Goal: Information Seeking & Learning: Find specific fact

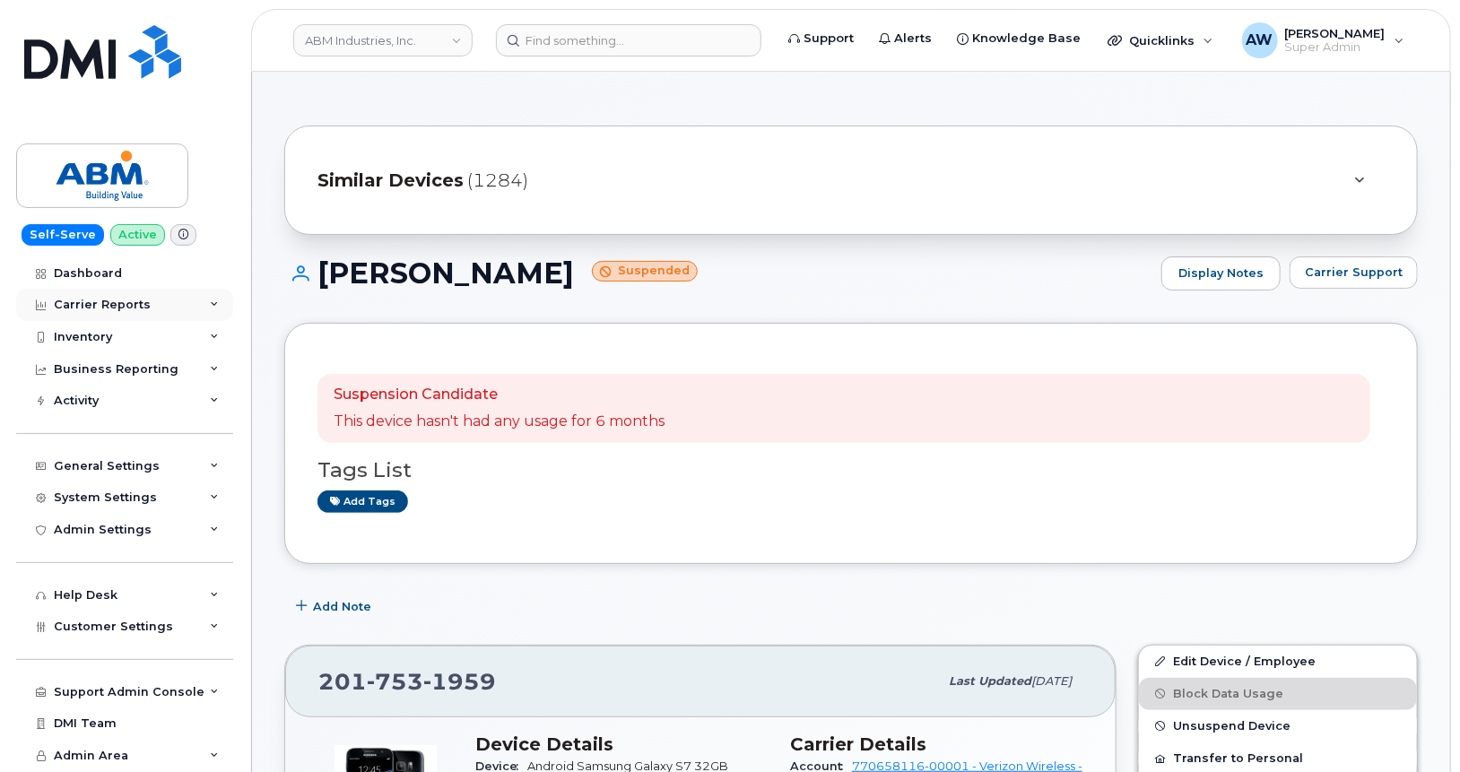
click at [189, 294] on div "Carrier Reports" at bounding box center [124, 305] width 217 height 32
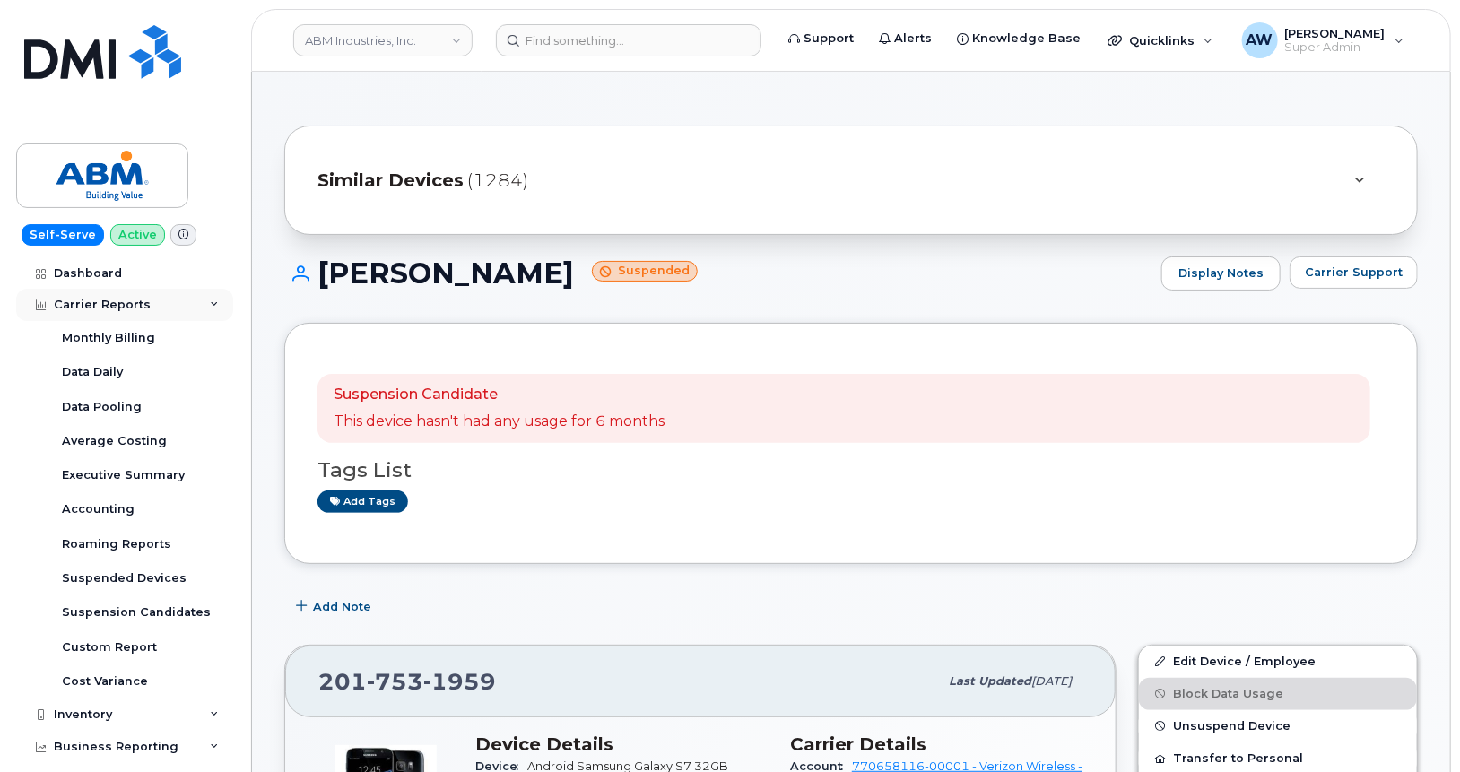
click at [189, 294] on div "Carrier Reports" at bounding box center [124, 305] width 217 height 32
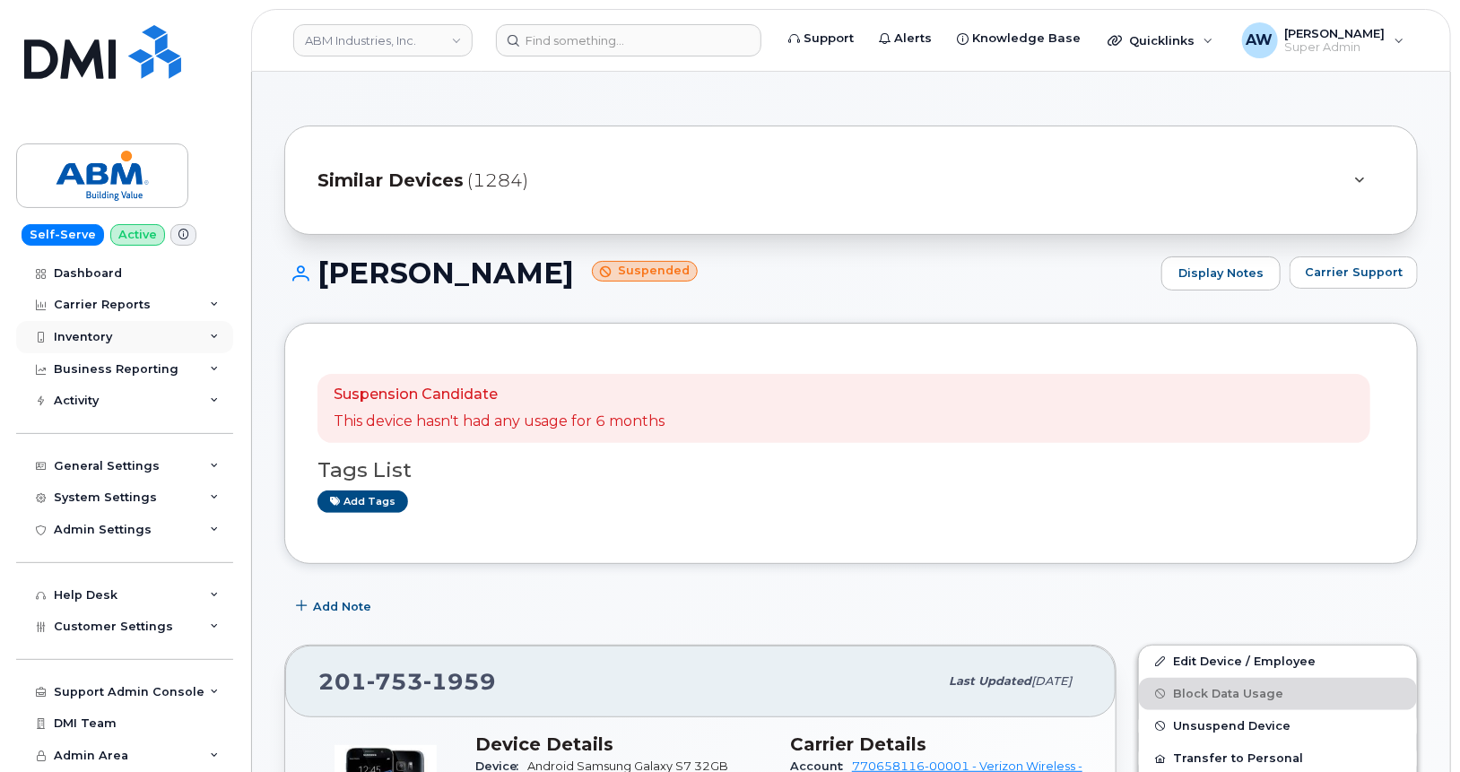
click at [195, 334] on div "Inventory" at bounding box center [124, 337] width 217 height 32
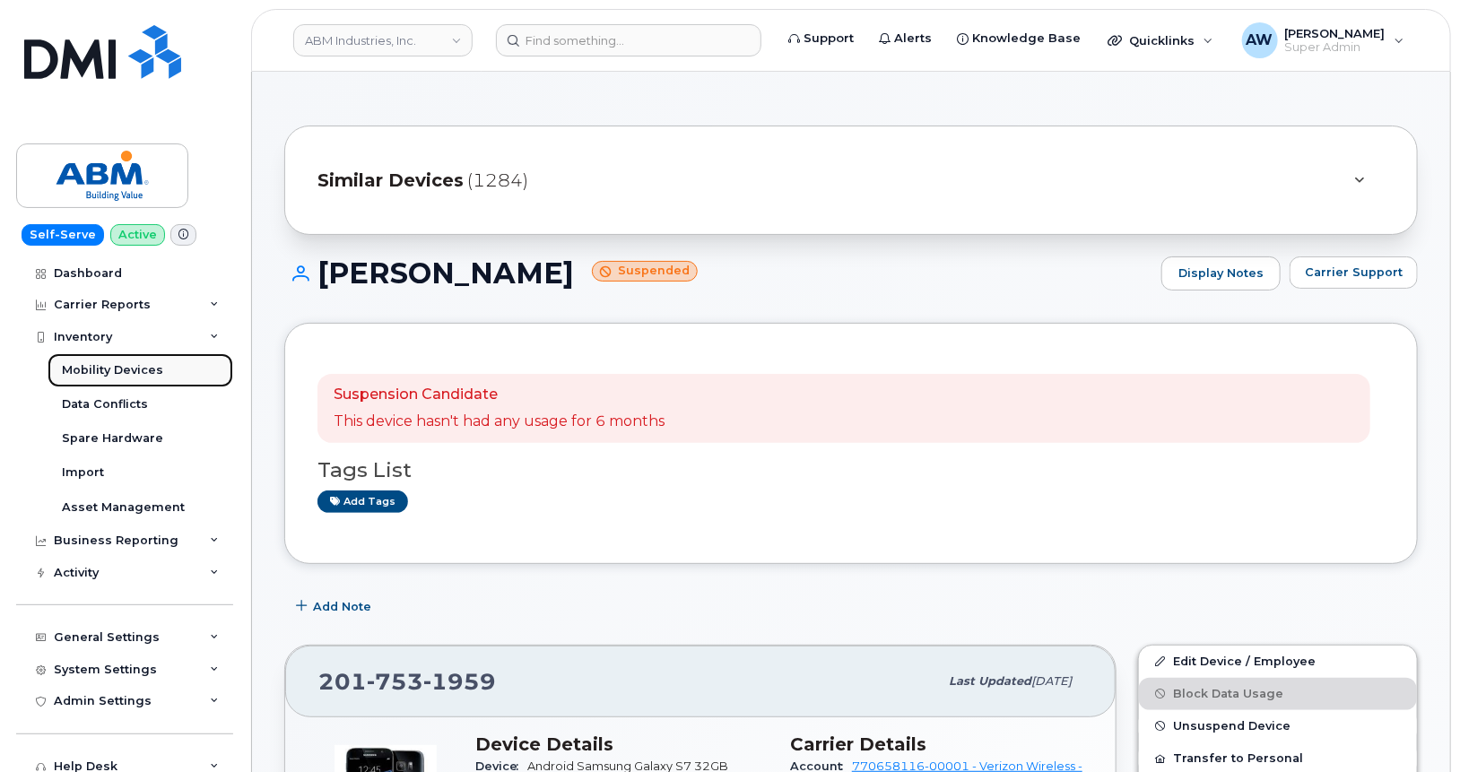
click at [186, 361] on link "Mobility Devices" at bounding box center [141, 370] width 186 height 34
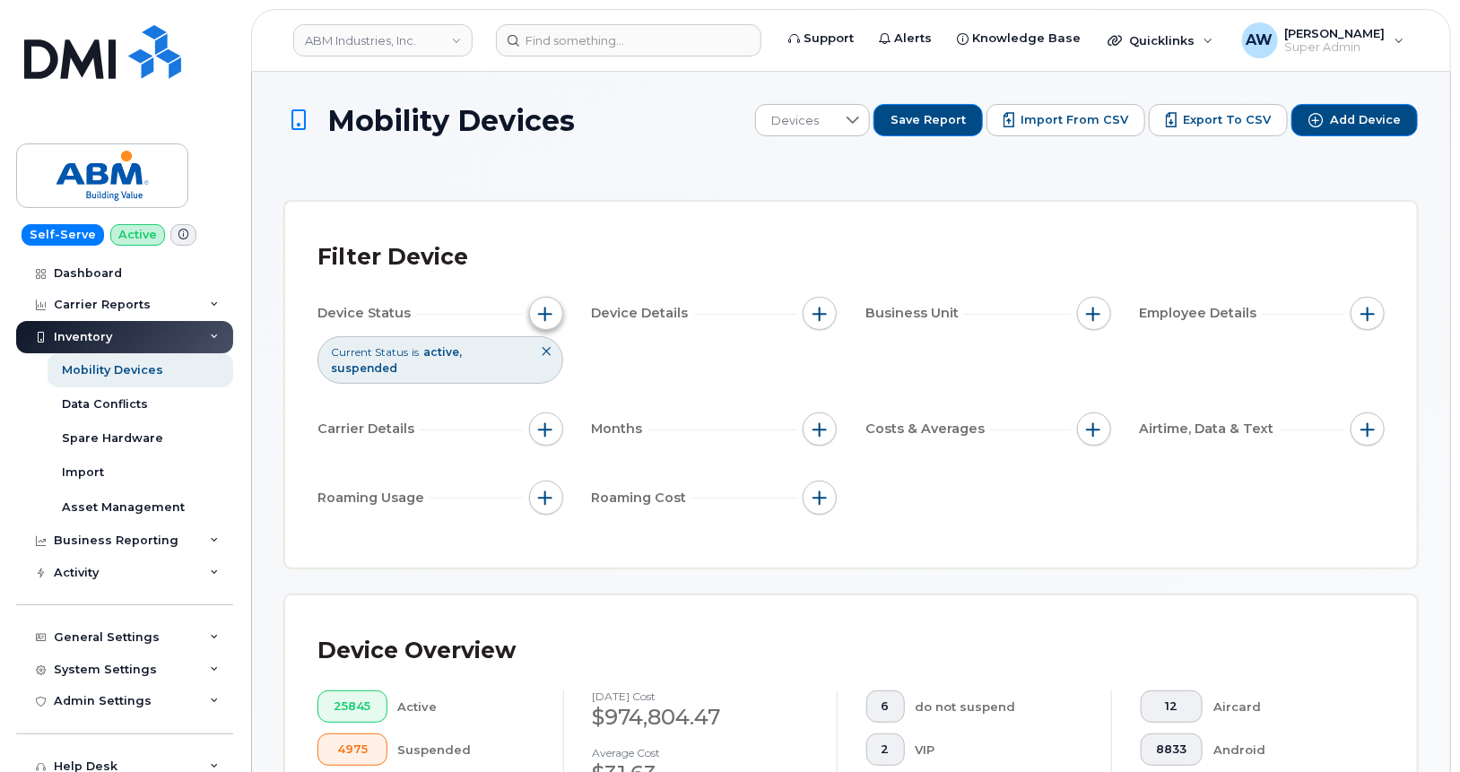
click at [542, 325] on button "button" at bounding box center [546, 314] width 34 height 34
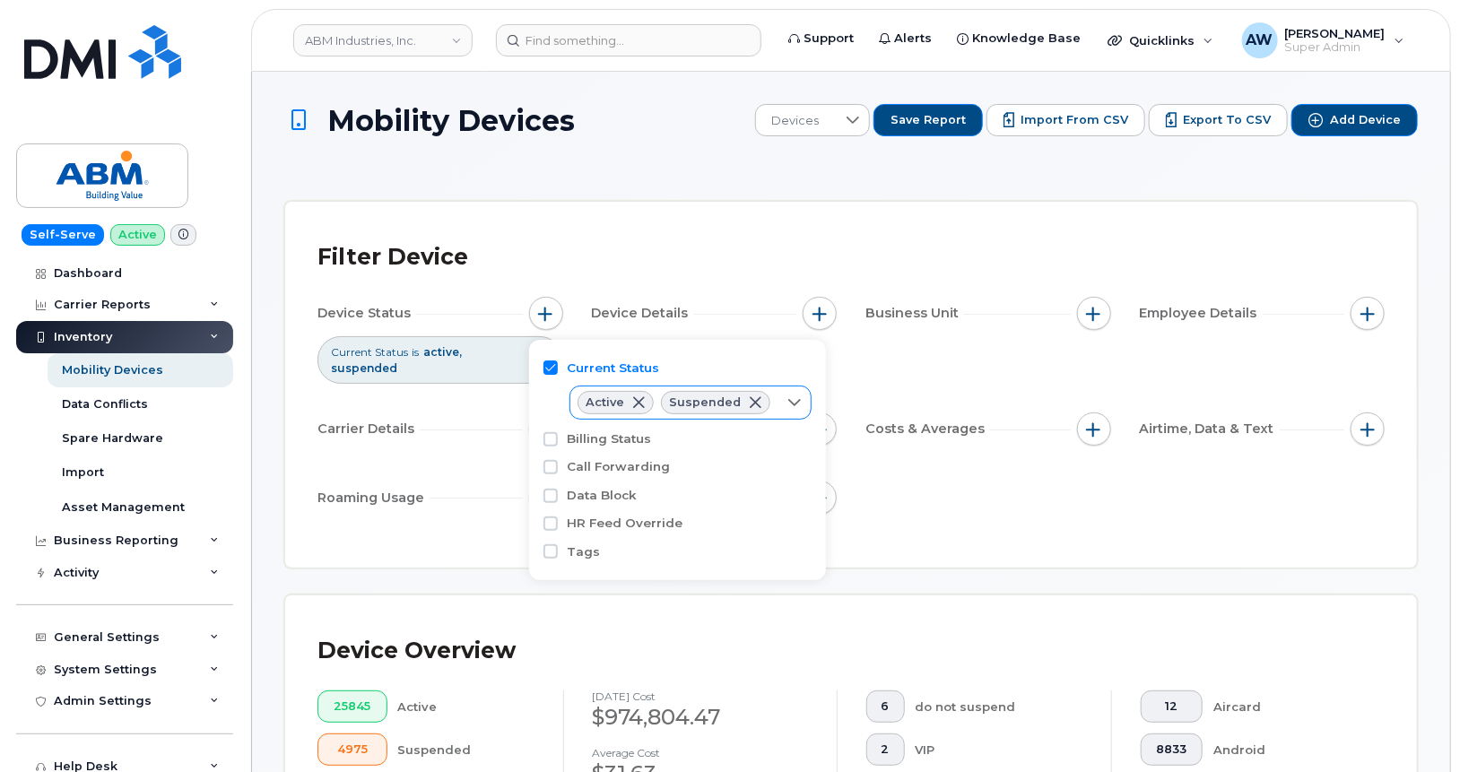
click at [793, 403] on icon at bounding box center [794, 402] width 14 height 14
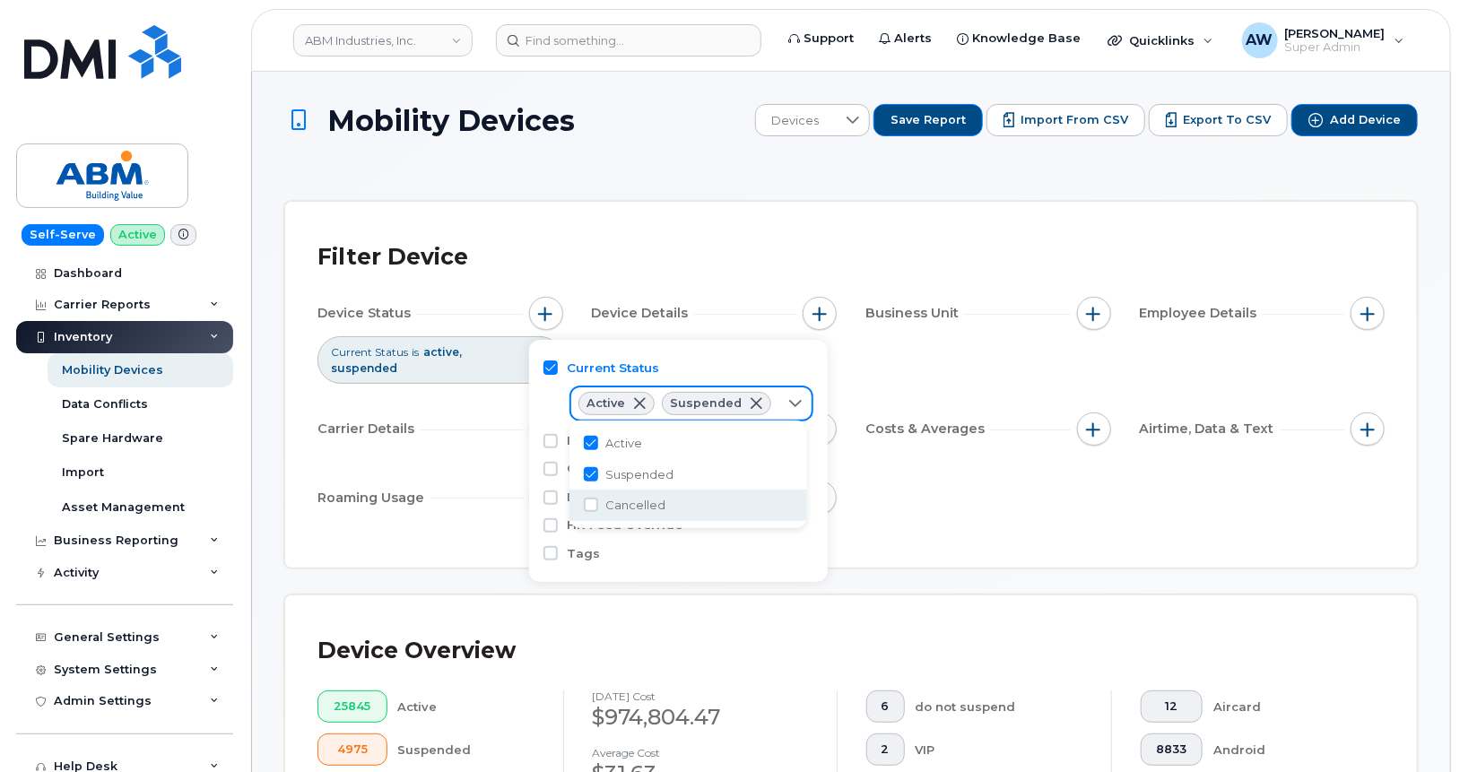
click at [716, 499] on li "Cancelled" at bounding box center [688, 505] width 238 height 31
checkbox input "true"
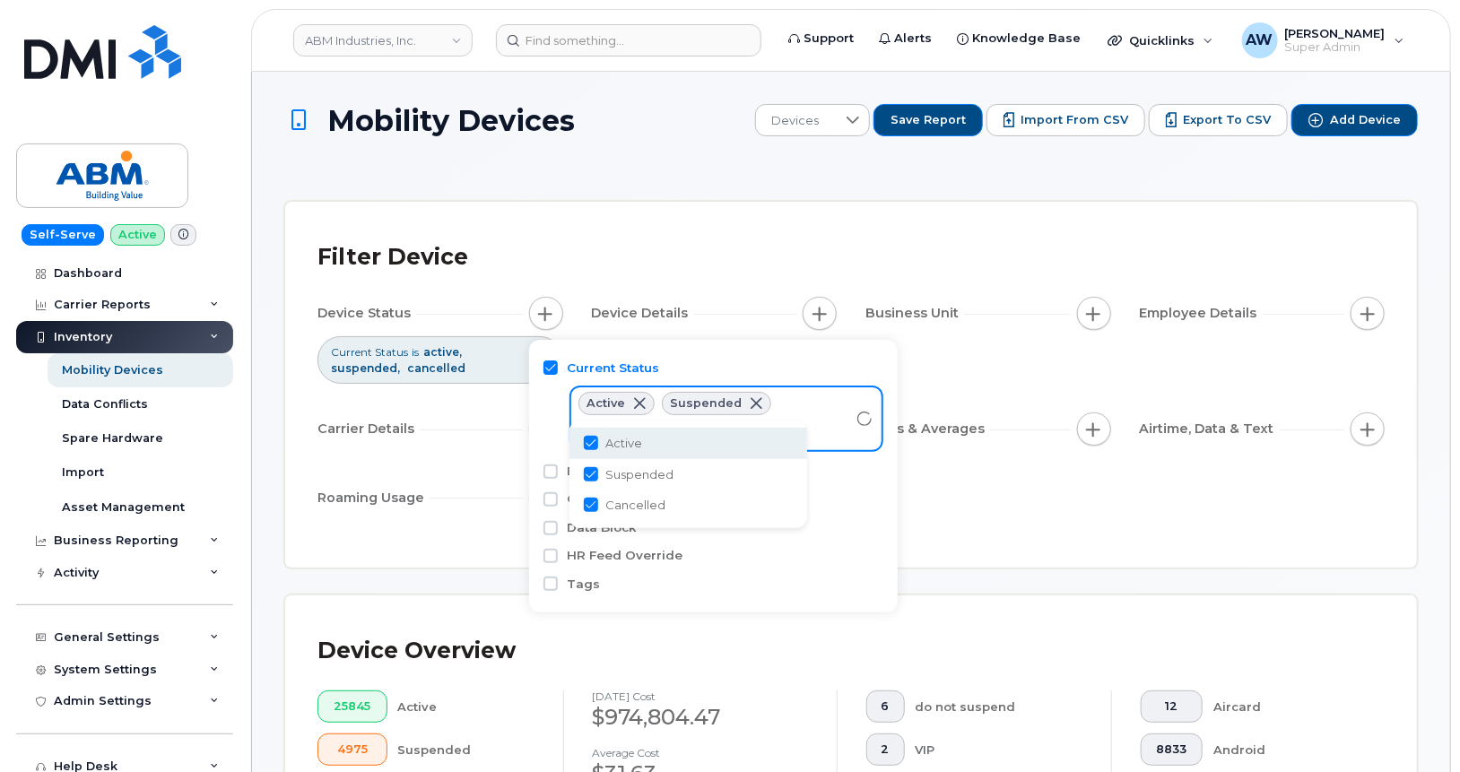
click at [880, 228] on div "Filter Device Device Status Current Status is active suspended cancelled Device…" at bounding box center [850, 385] width 1131 height 366
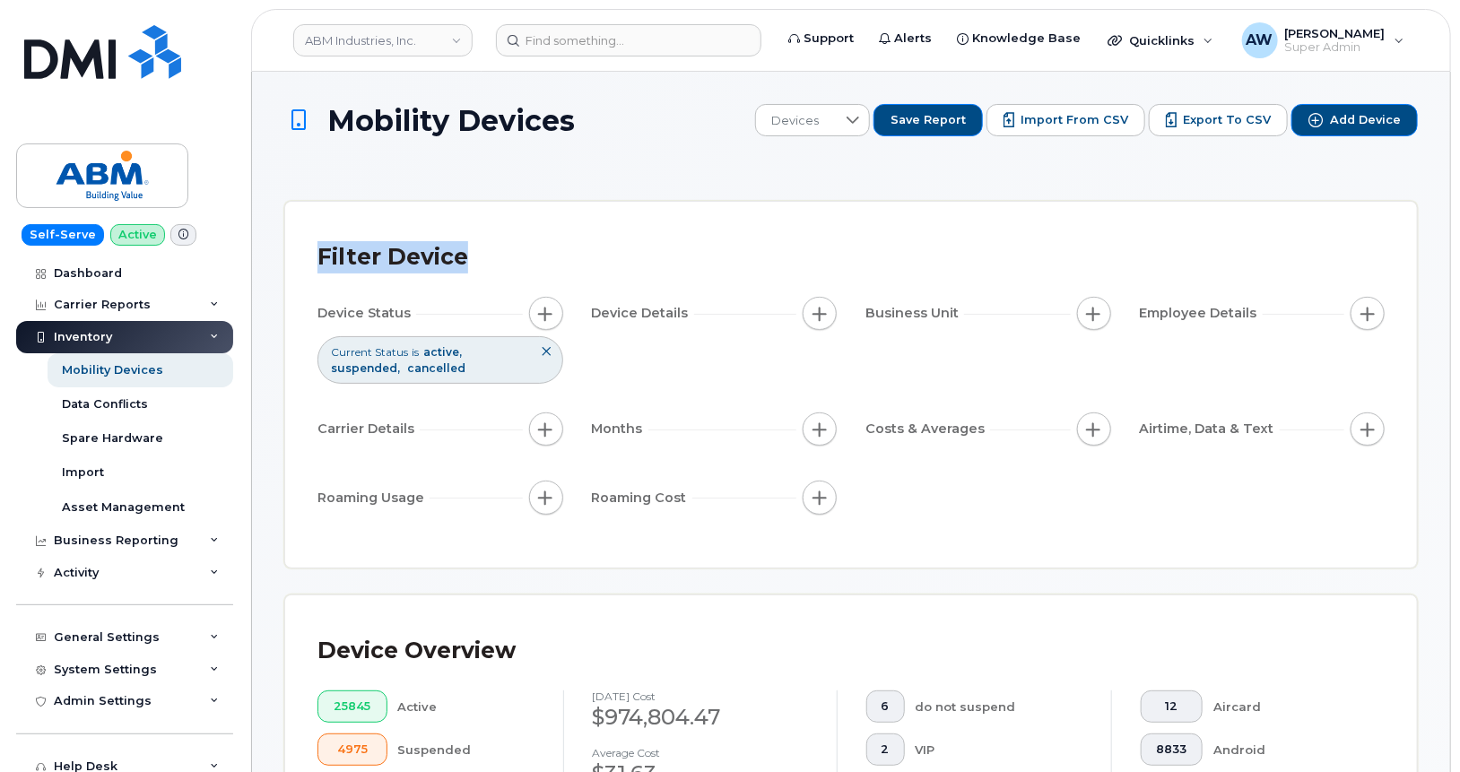
drag, startPoint x: 1459, startPoint y: 120, endPoint x: 1465, endPoint y: 232, distance: 112.2
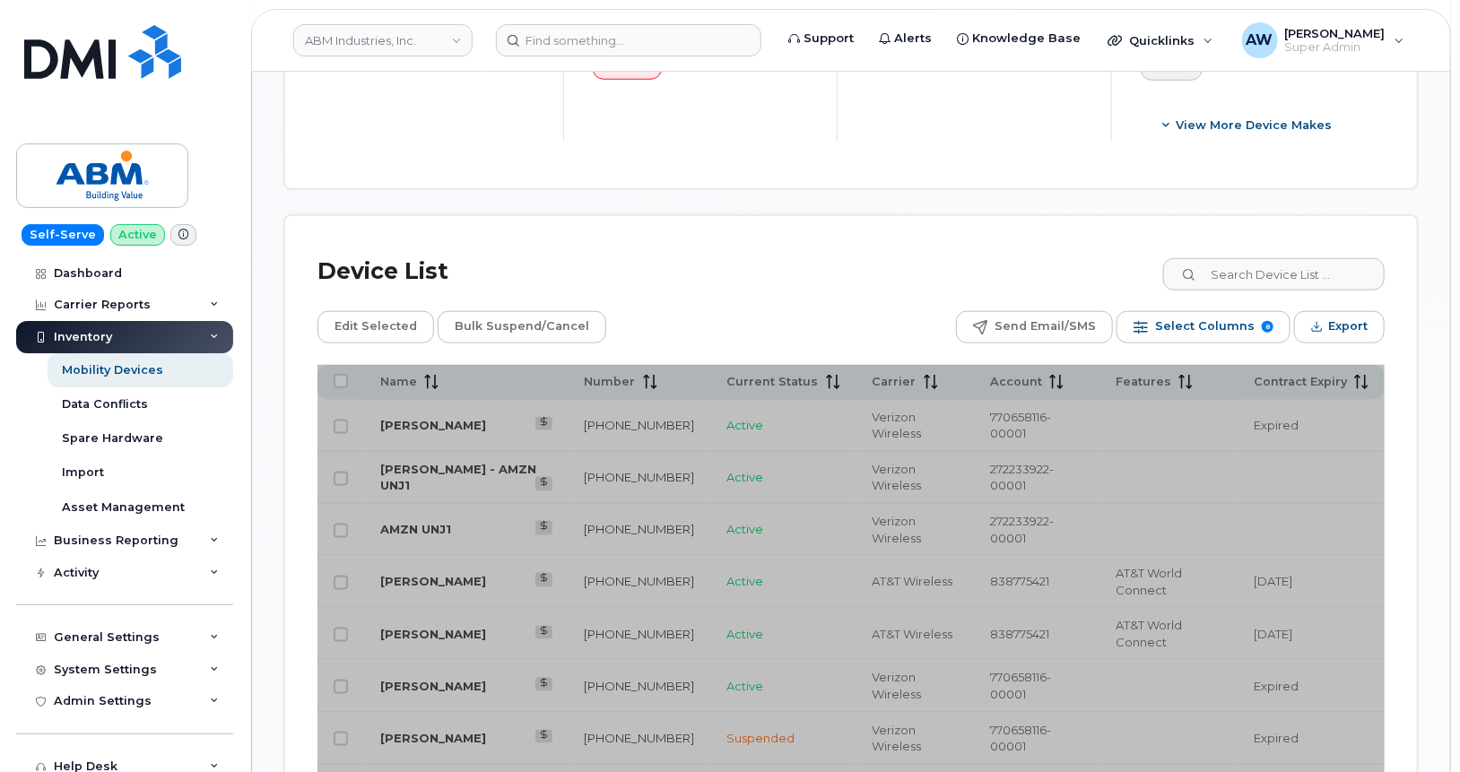
scroll to position [819, 0]
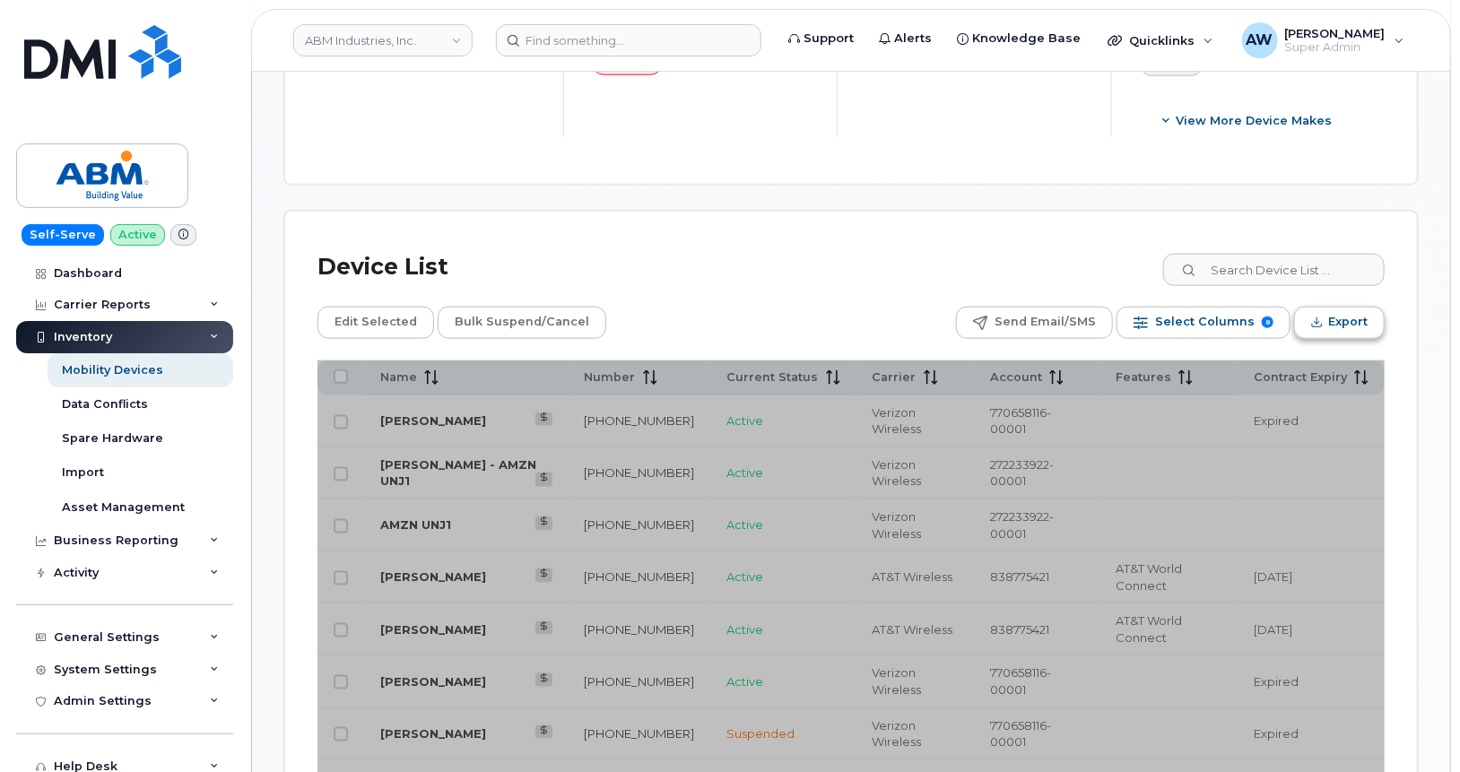
click at [1338, 322] on span "Export" at bounding box center [1347, 321] width 39 height 27
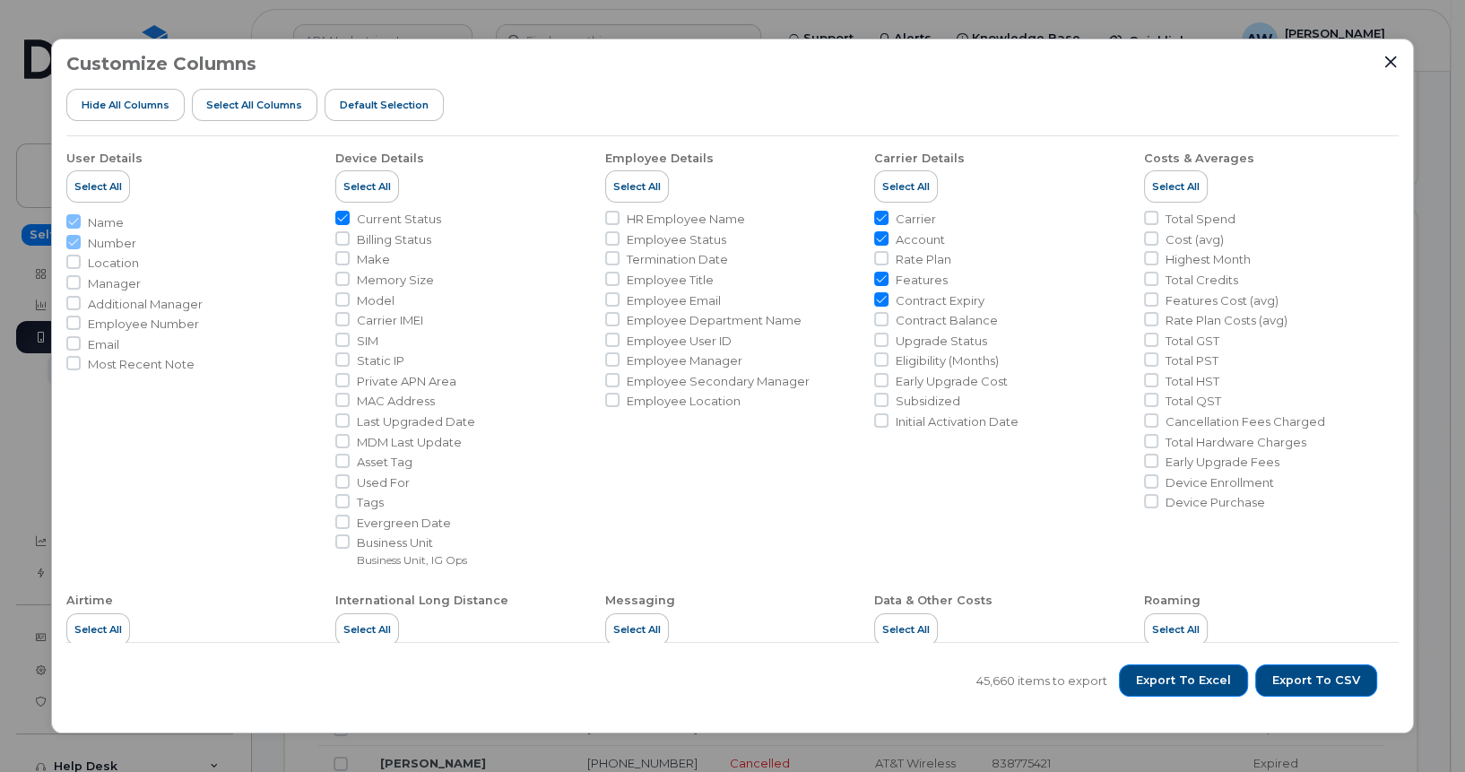
click at [373, 298] on span "Model" at bounding box center [376, 300] width 38 height 17
click at [350, 298] on input "Model" at bounding box center [342, 299] width 14 height 14
checkbox input "true"
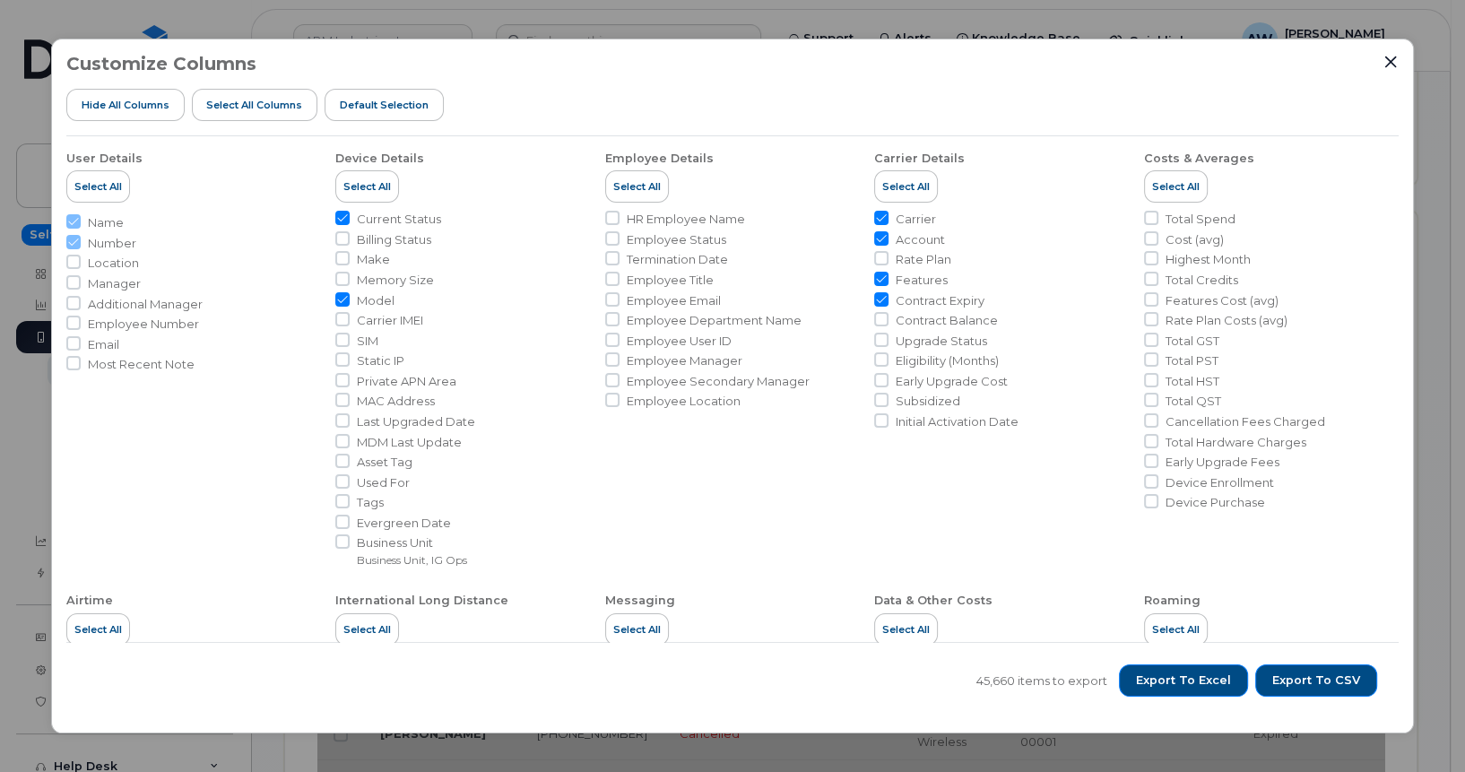
click at [366, 260] on span "Make" at bounding box center [373, 259] width 33 height 17
click at [350, 260] on input "Make" at bounding box center [342, 258] width 14 height 14
checkbox input "true"
click at [923, 276] on span "Features" at bounding box center [922, 280] width 52 height 17
click at [889, 276] on input "Features" at bounding box center [881, 279] width 14 height 14
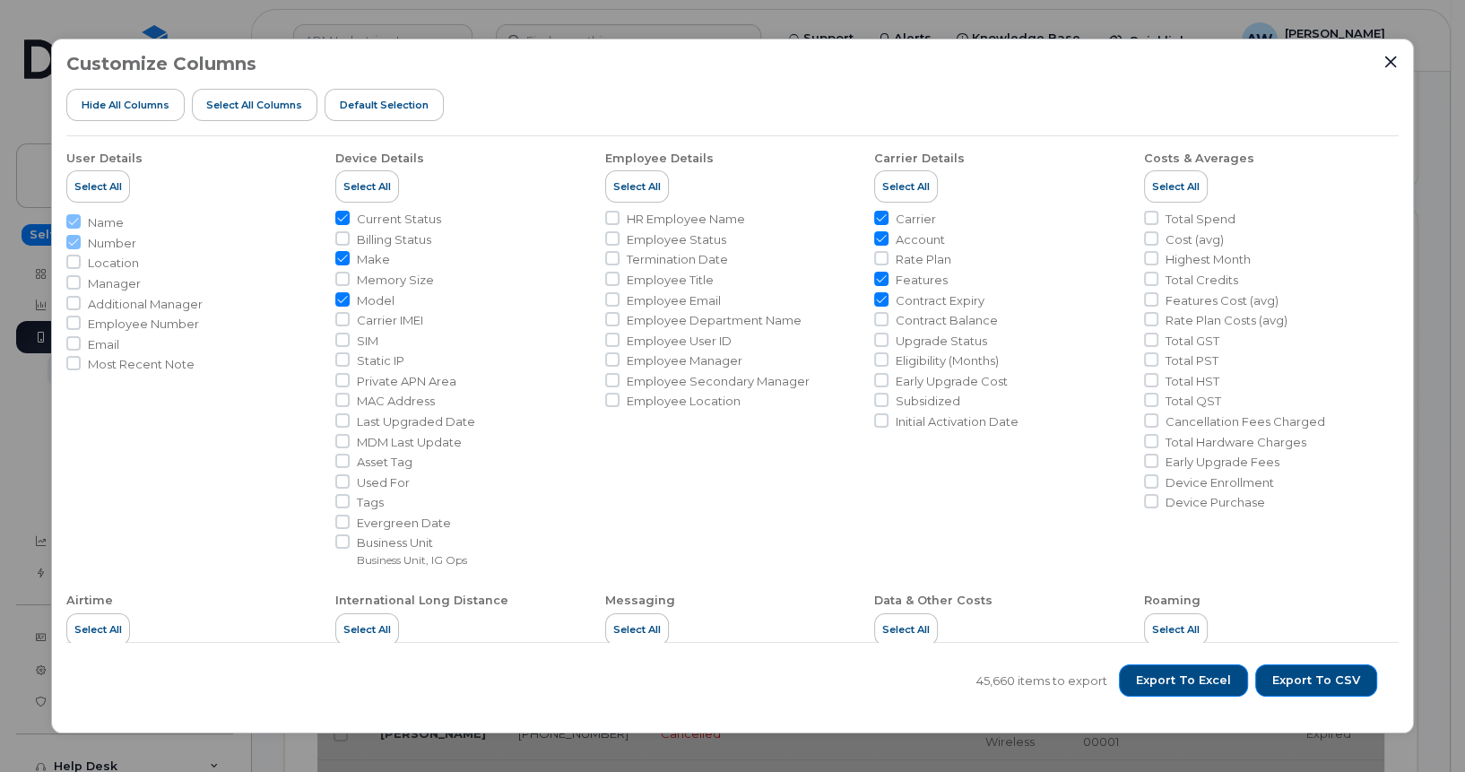
checkbox input "false"
click at [923, 289] on ul "Carrier Account Rate Plan Features Contract Expiry Contract Balance Upgrade Sta…" at bounding box center [1001, 320] width 255 height 219
click at [925, 298] on span "Contract Expiry" at bounding box center [940, 300] width 89 height 17
click at [889, 298] on input "Contract Expiry" at bounding box center [881, 299] width 14 height 14
checkbox input "false"
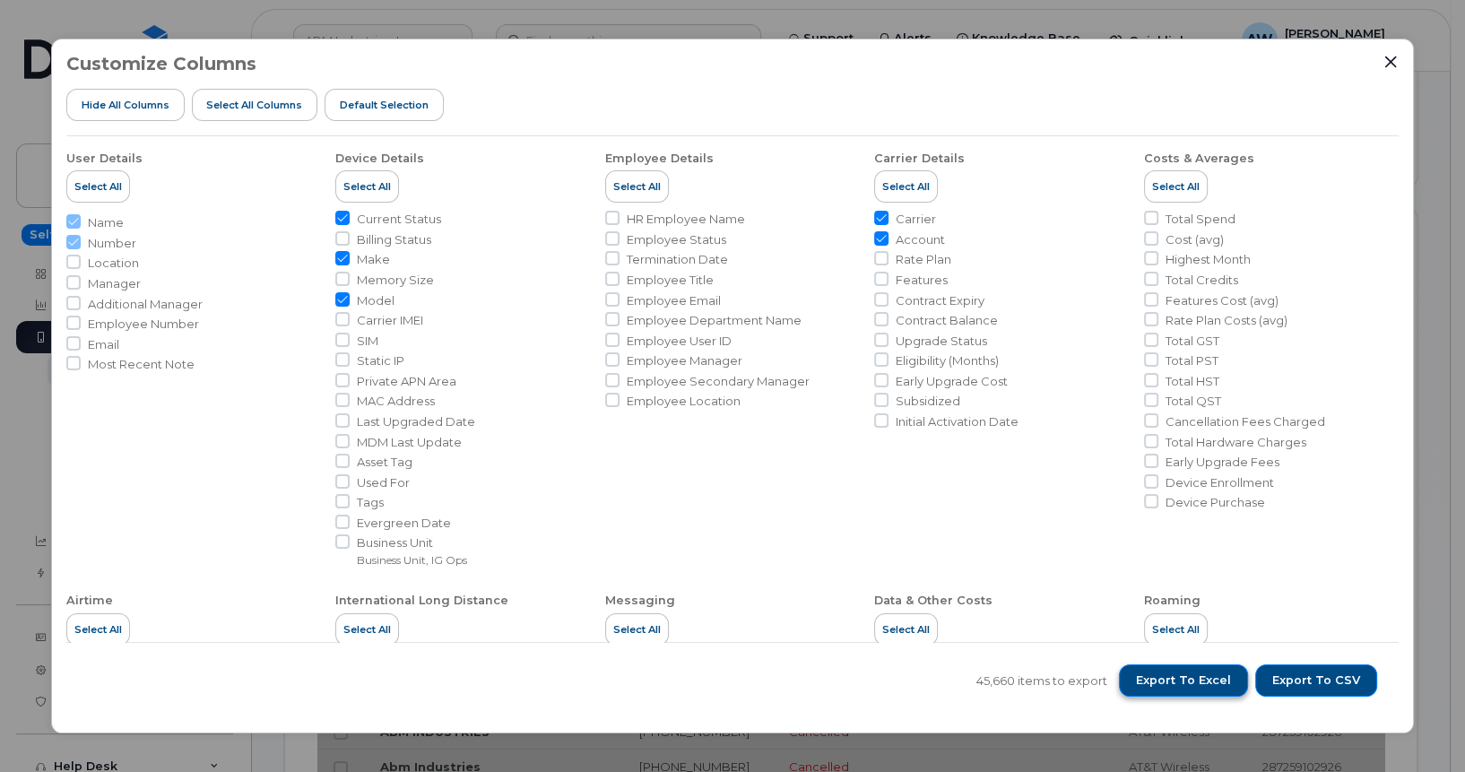
click at [1196, 681] on span "Export to Excel" at bounding box center [1183, 680] width 95 height 16
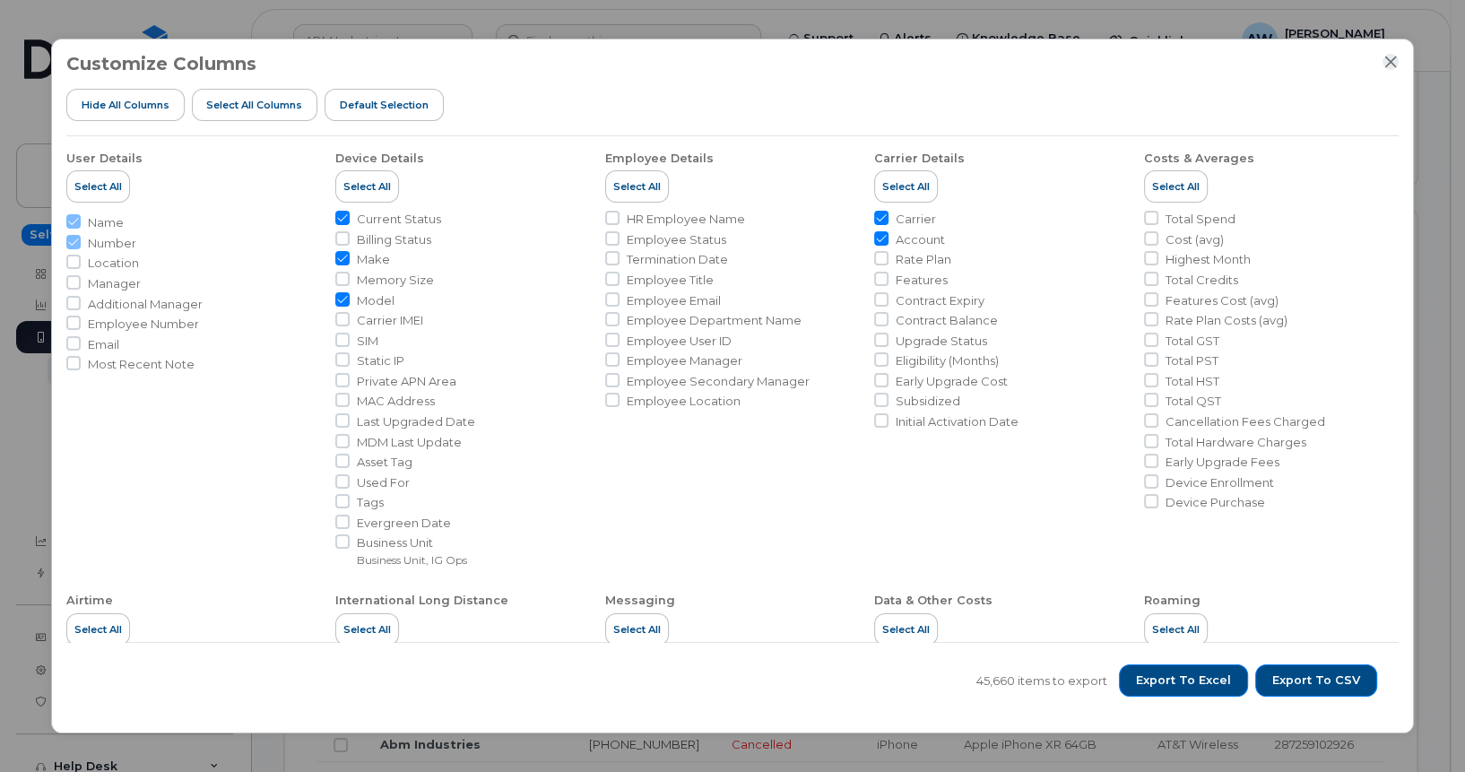
click at [1392, 63] on icon "Close" at bounding box center [1391, 62] width 12 height 12
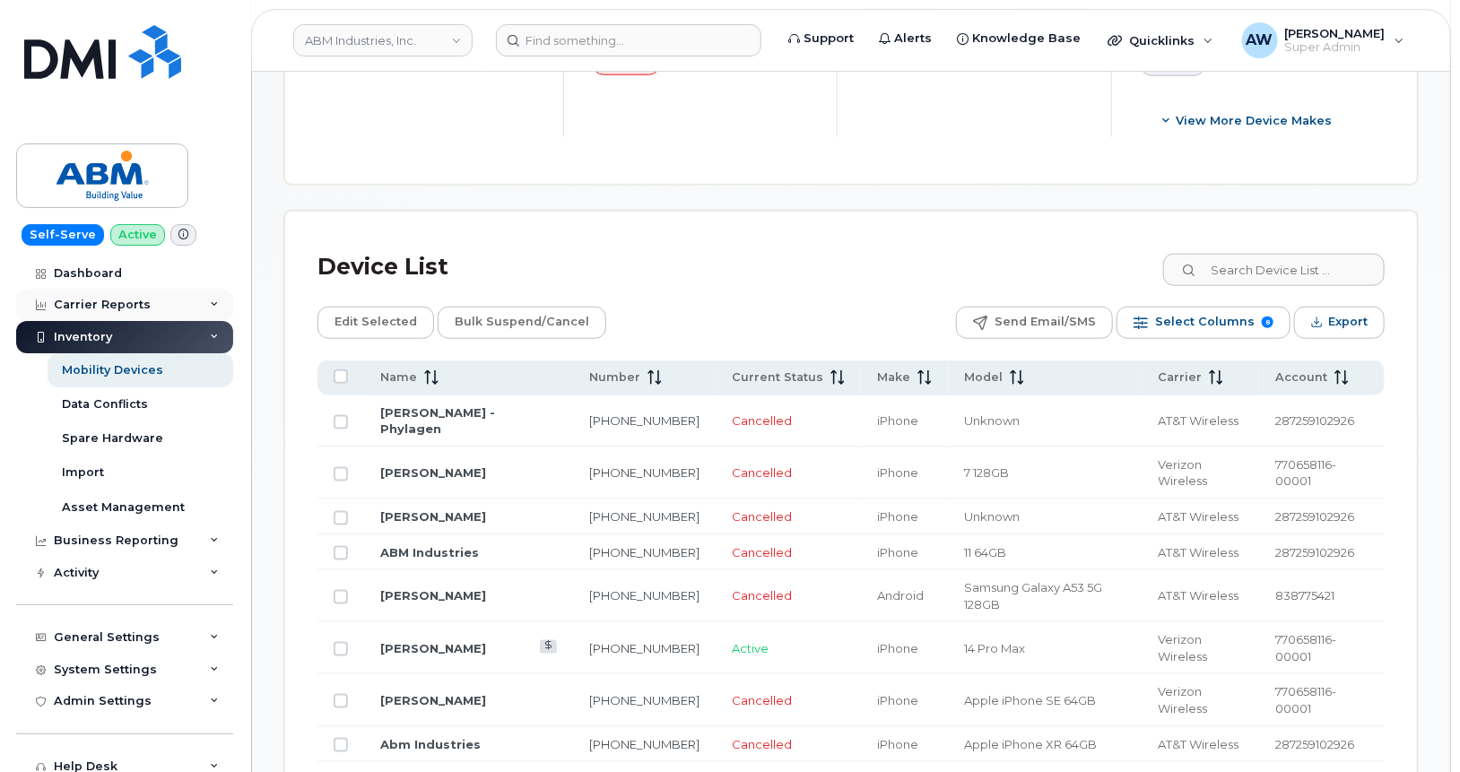
click at [129, 307] on div "Carrier Reports" at bounding box center [102, 305] width 97 height 14
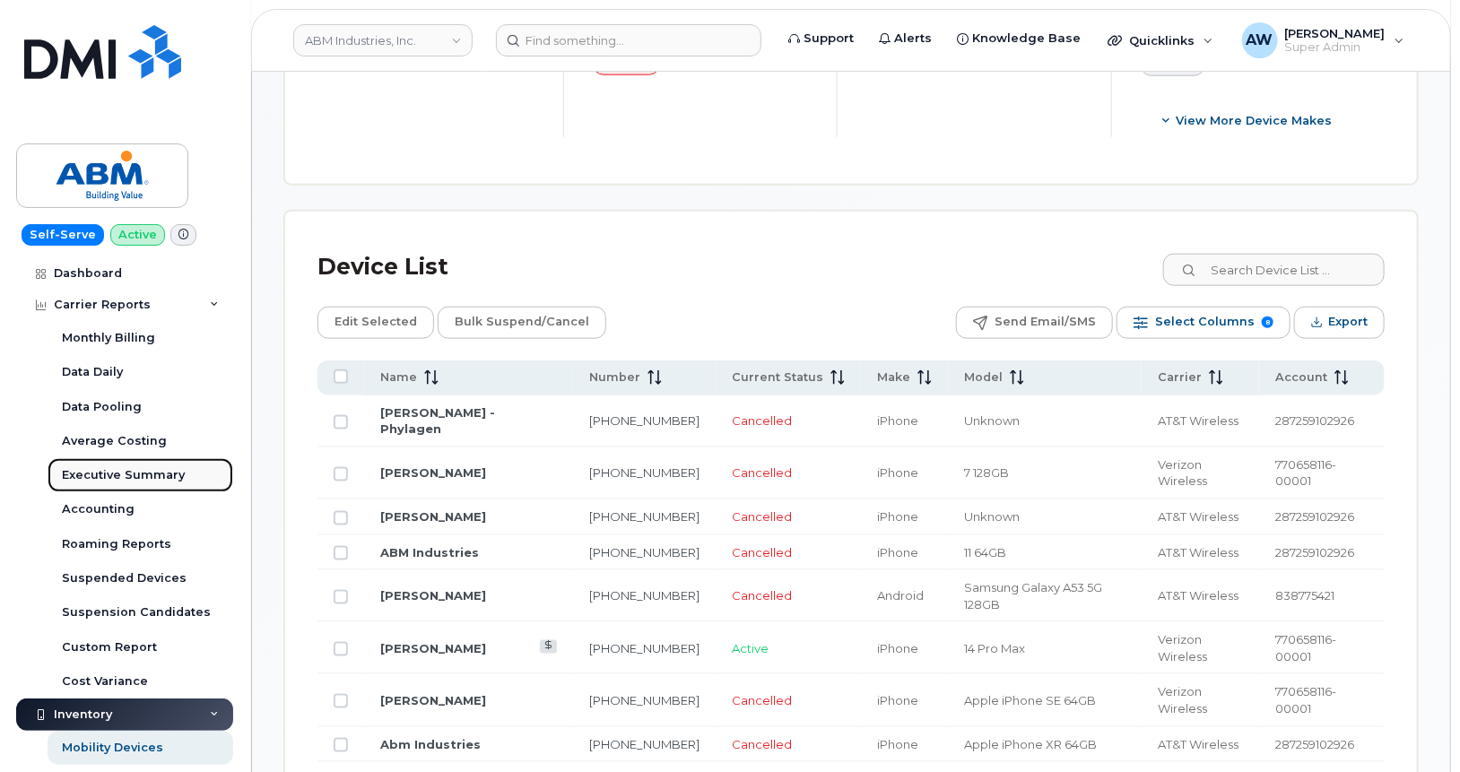
click at [173, 467] on div "Executive Summary" at bounding box center [123, 475] width 123 height 16
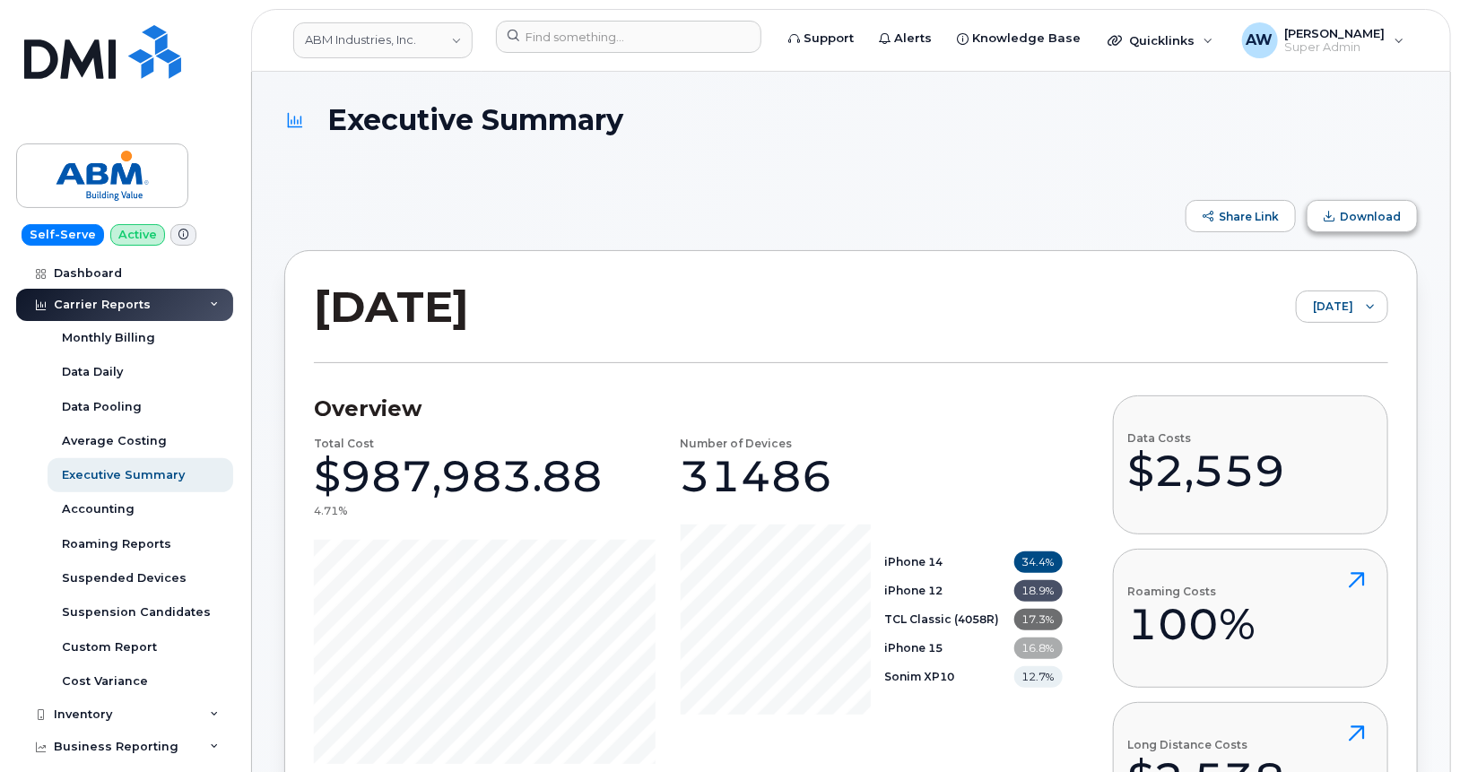
click at [1368, 214] on span "Download" at bounding box center [1369, 216] width 61 height 13
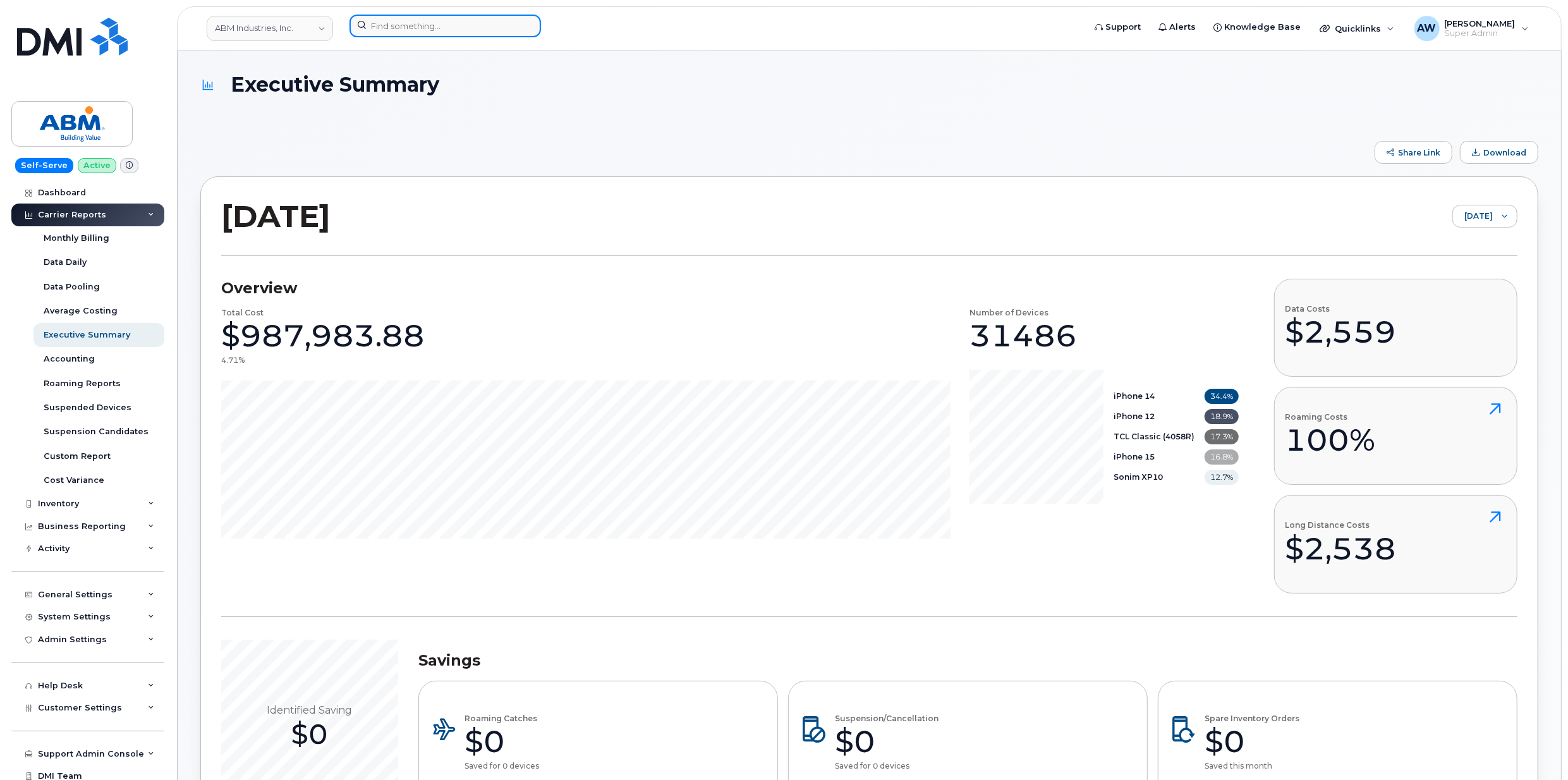
click at [407, 27] on input at bounding box center [446, 26] width 192 height 23
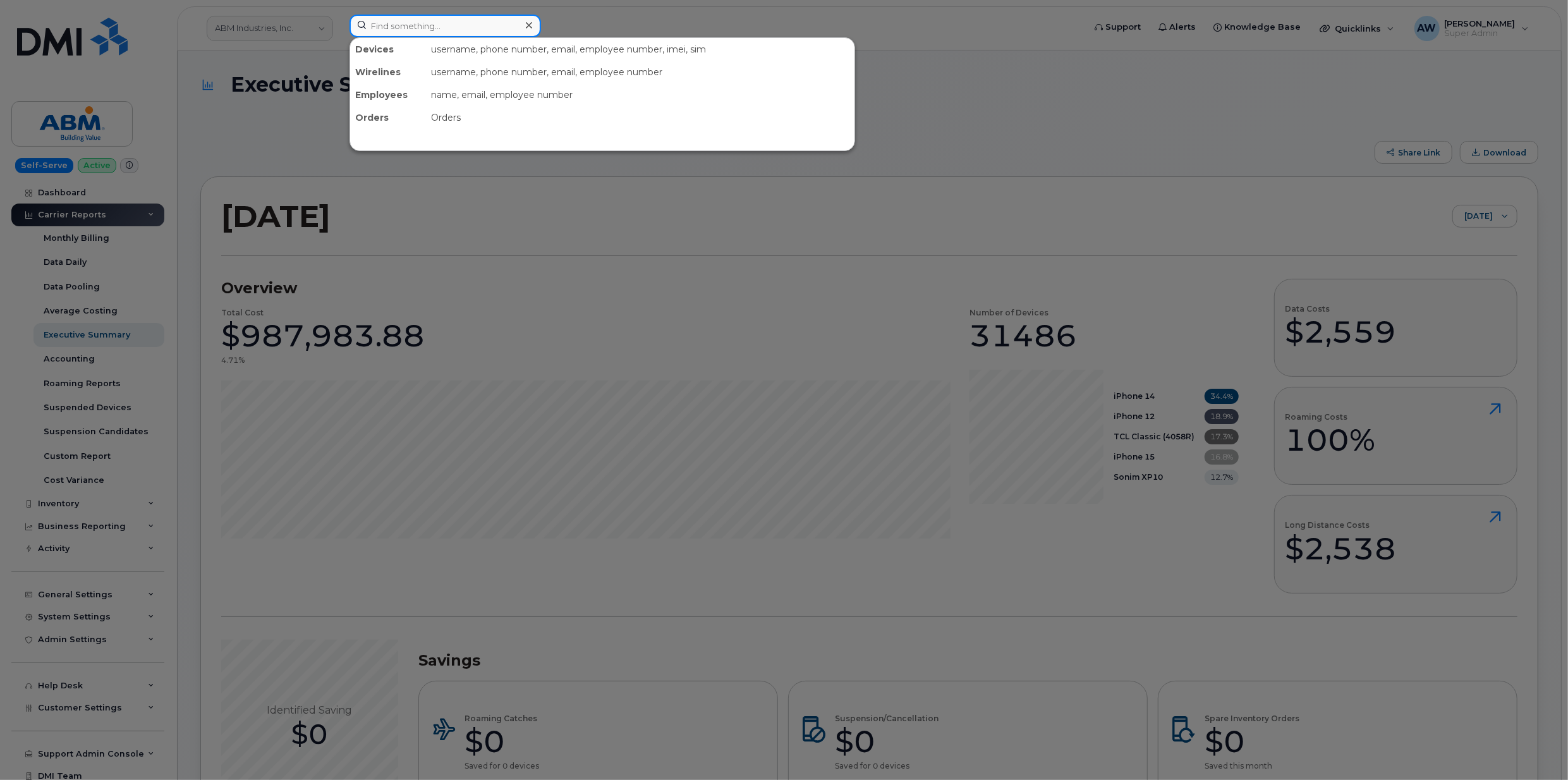
paste input "9257852614"
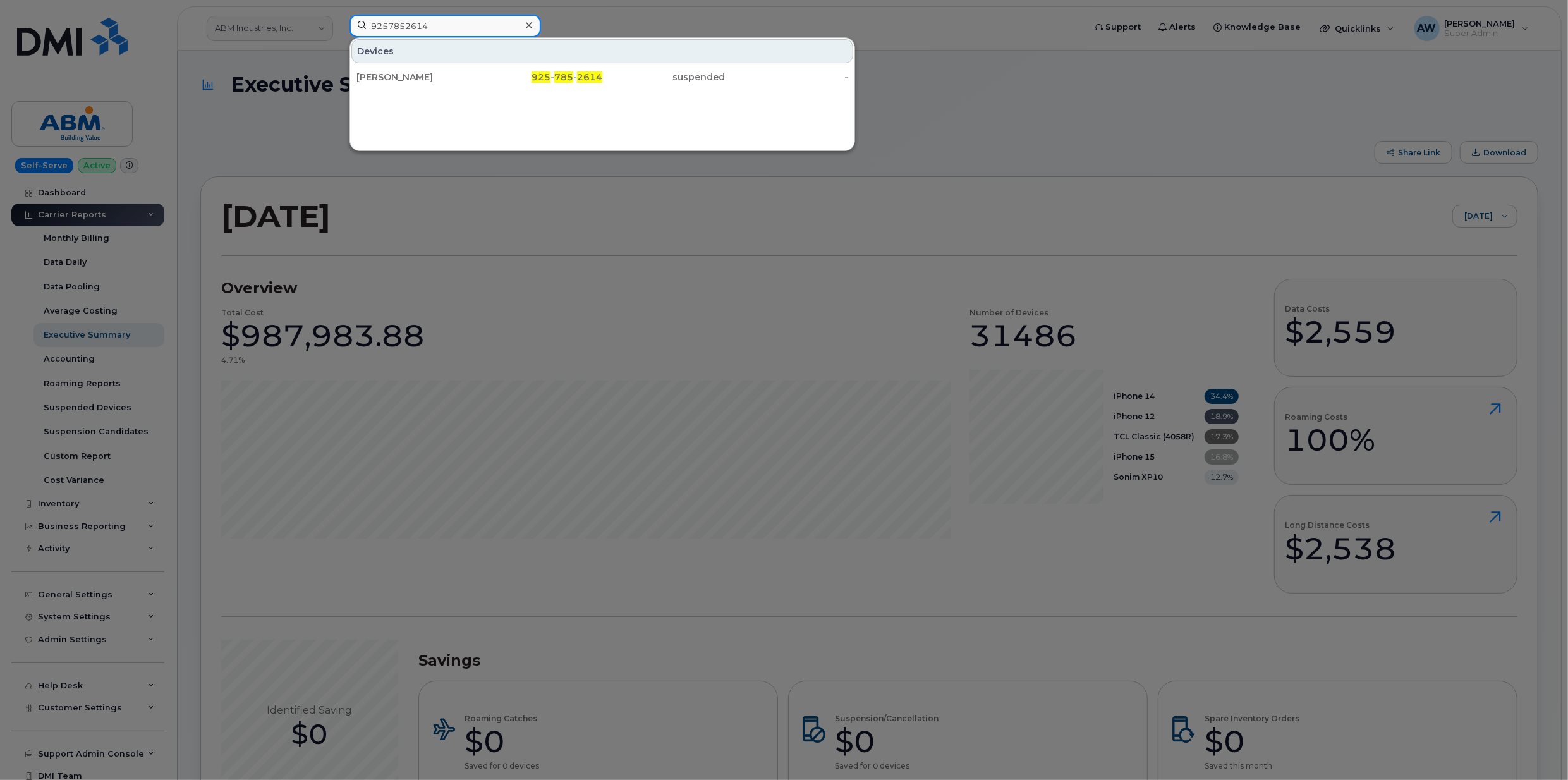
type input "9257852614"
click at [446, 84] on div "[PERSON_NAME]" at bounding box center [418, 77] width 123 height 23
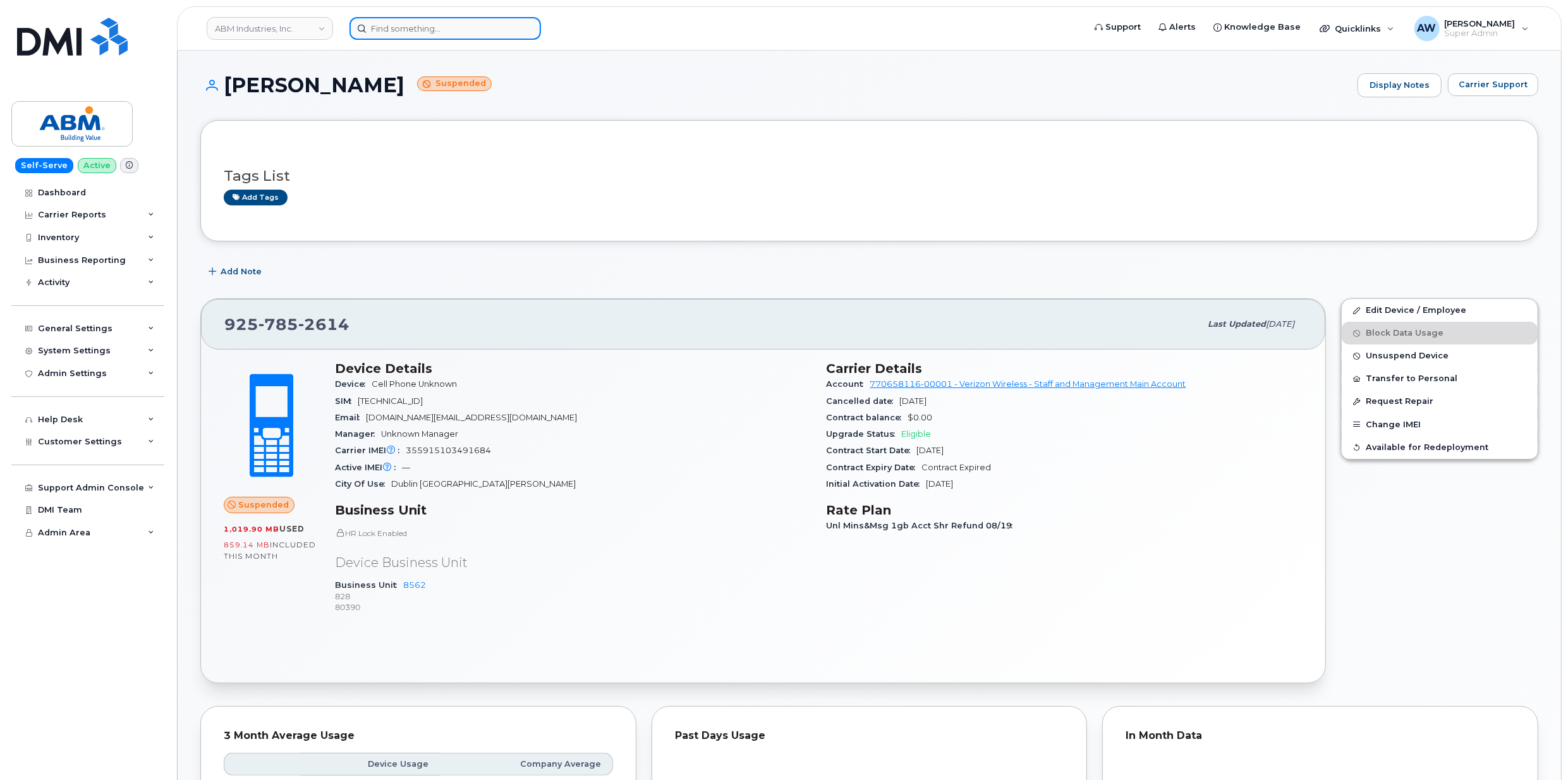
click at [455, 32] on input at bounding box center [446, 28] width 192 height 23
paste input "7866798560"
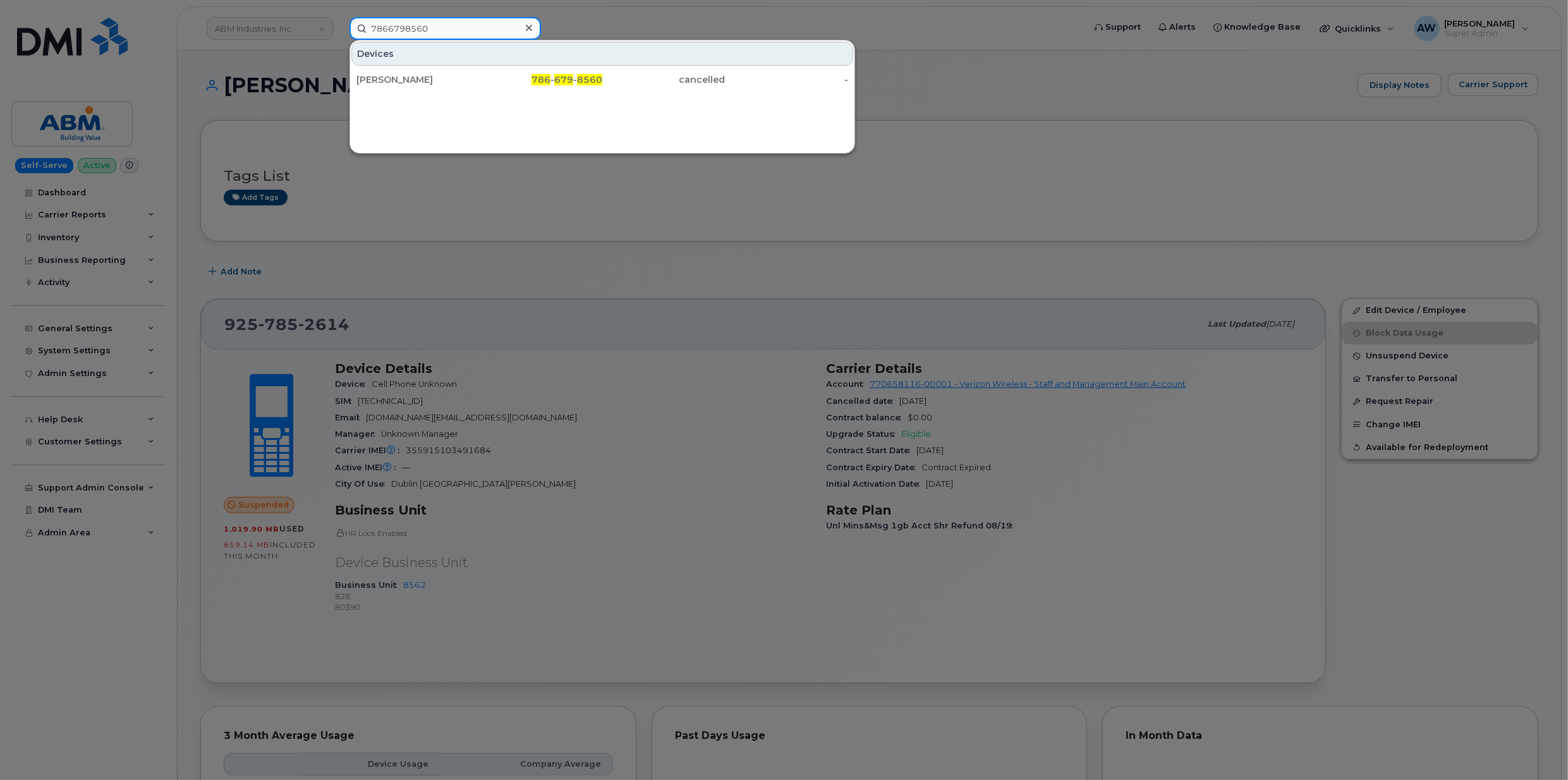
type input "7866798560"
click at [455, 72] on div "[PERSON_NAME]" at bounding box center [418, 80] width 123 height 23
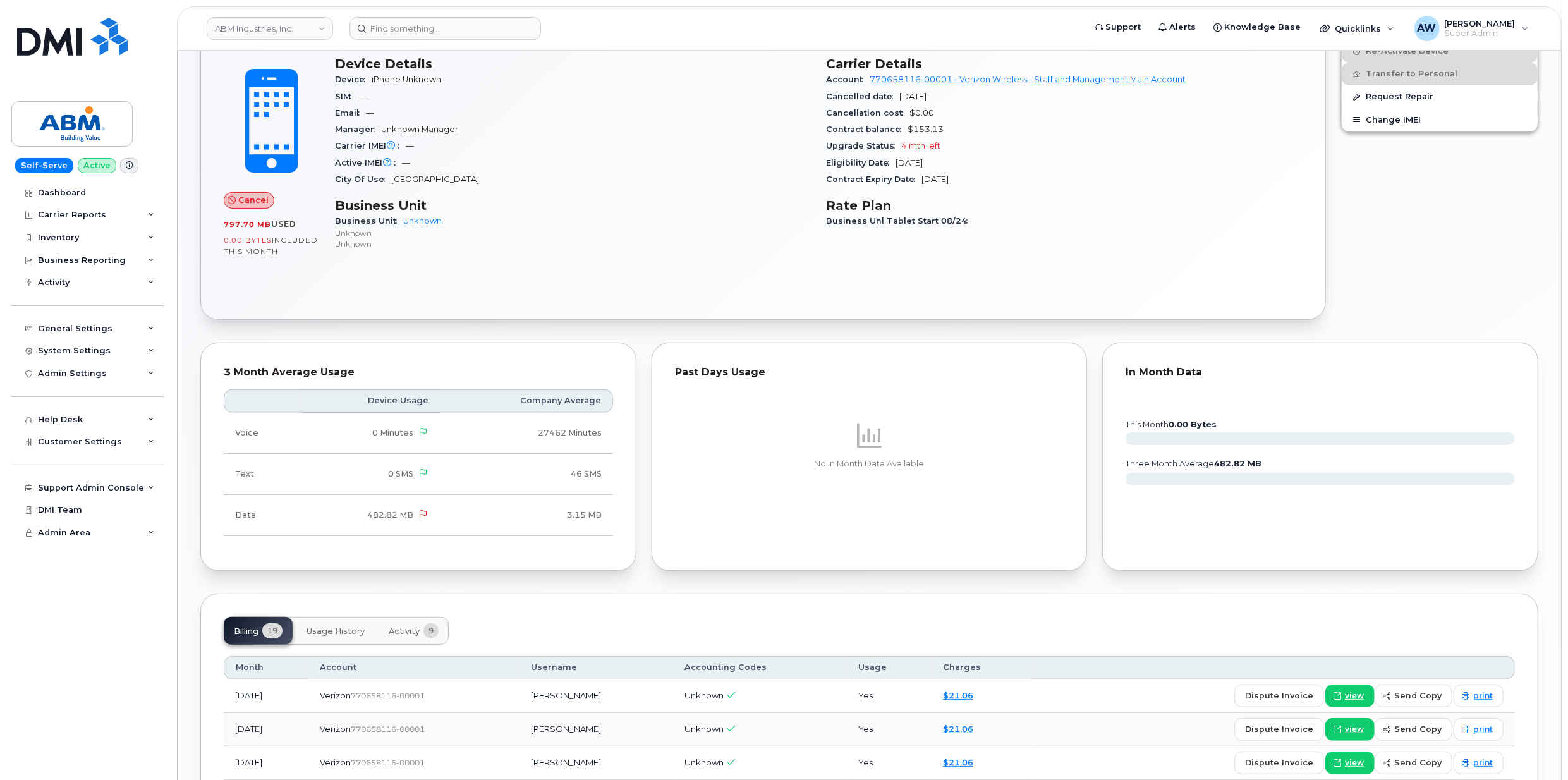
scroll to position [421, 0]
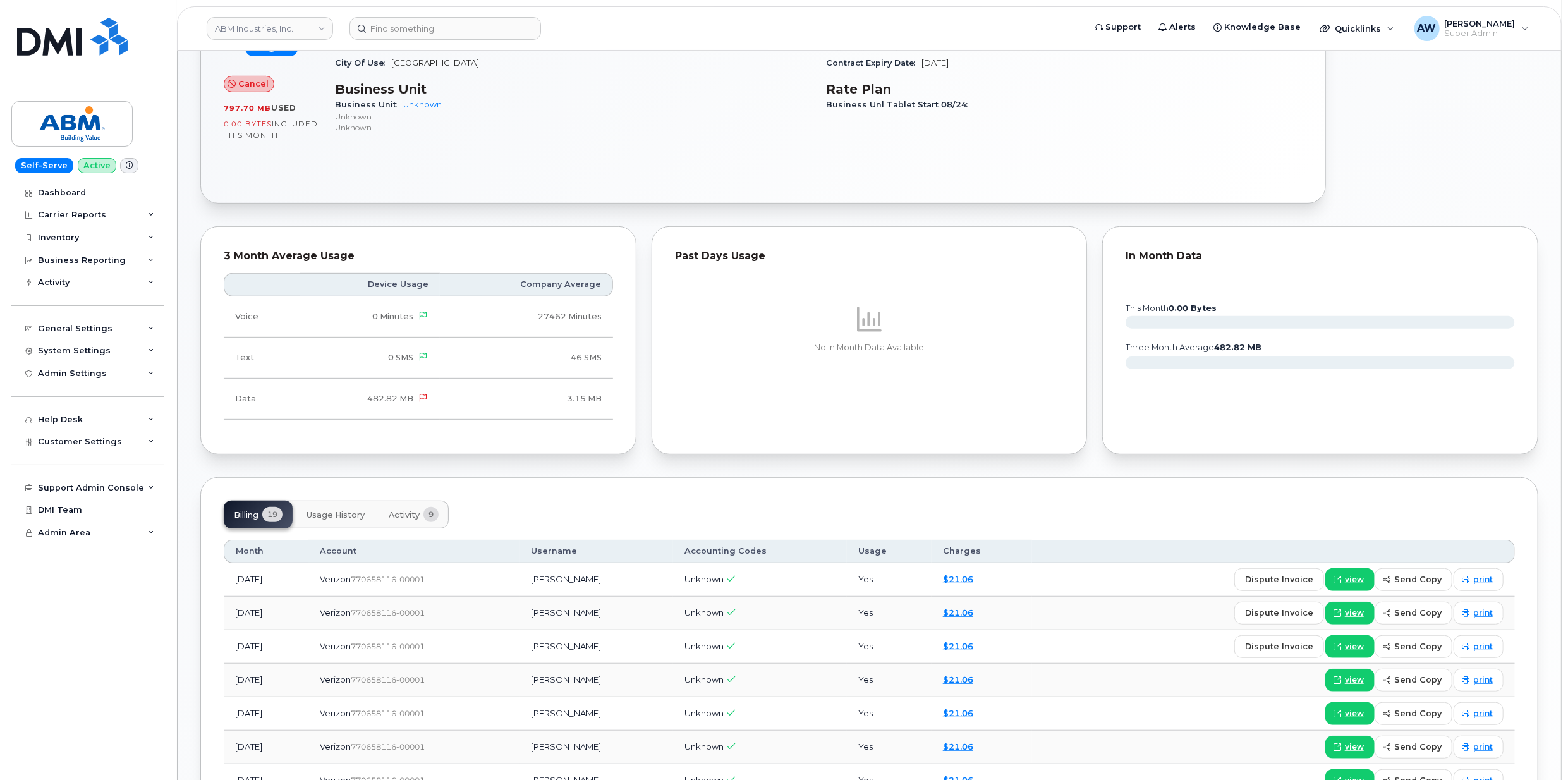
click at [397, 514] on span "Activity" at bounding box center [404, 516] width 31 height 10
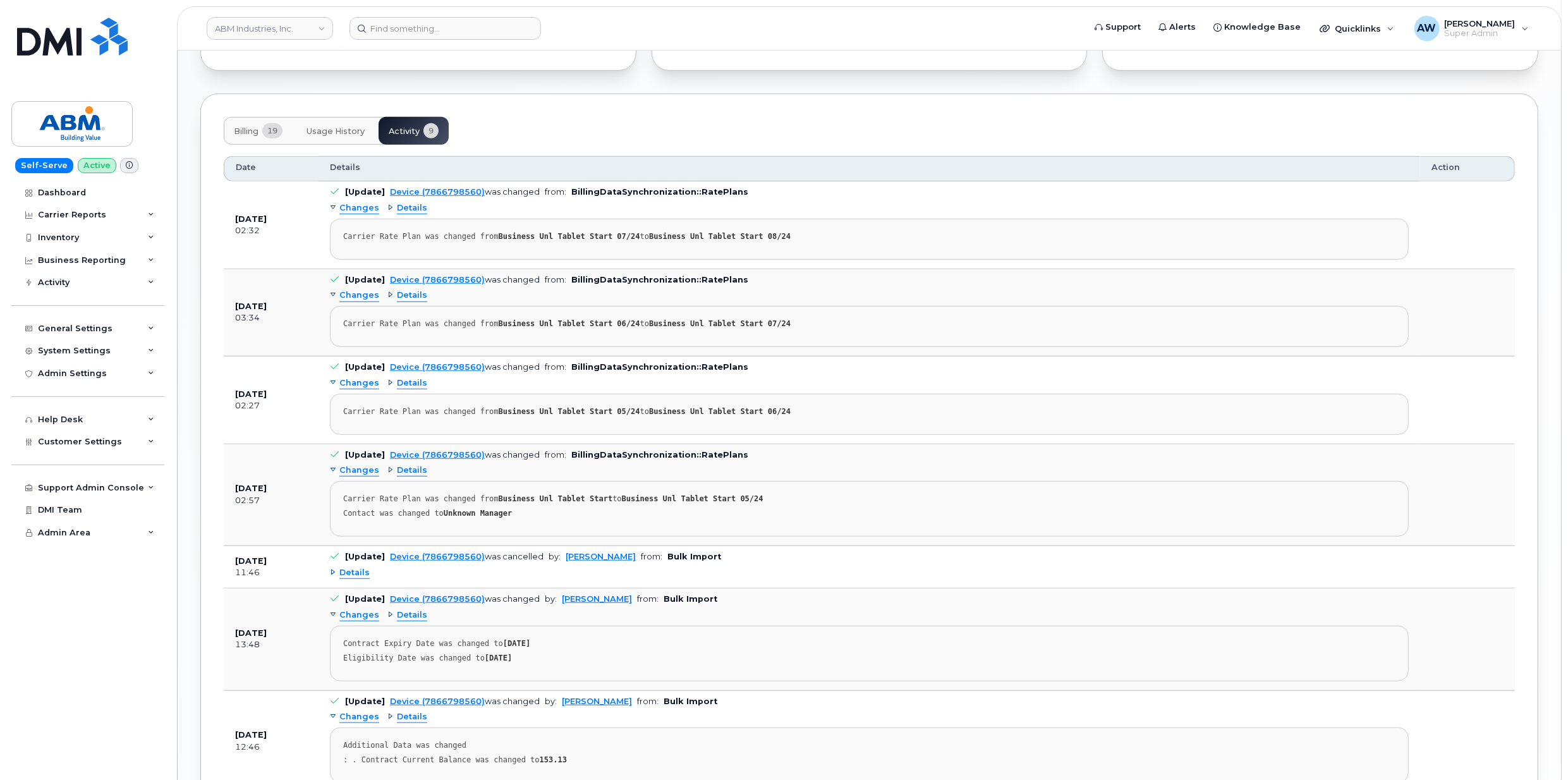
scroll to position [843, 0]
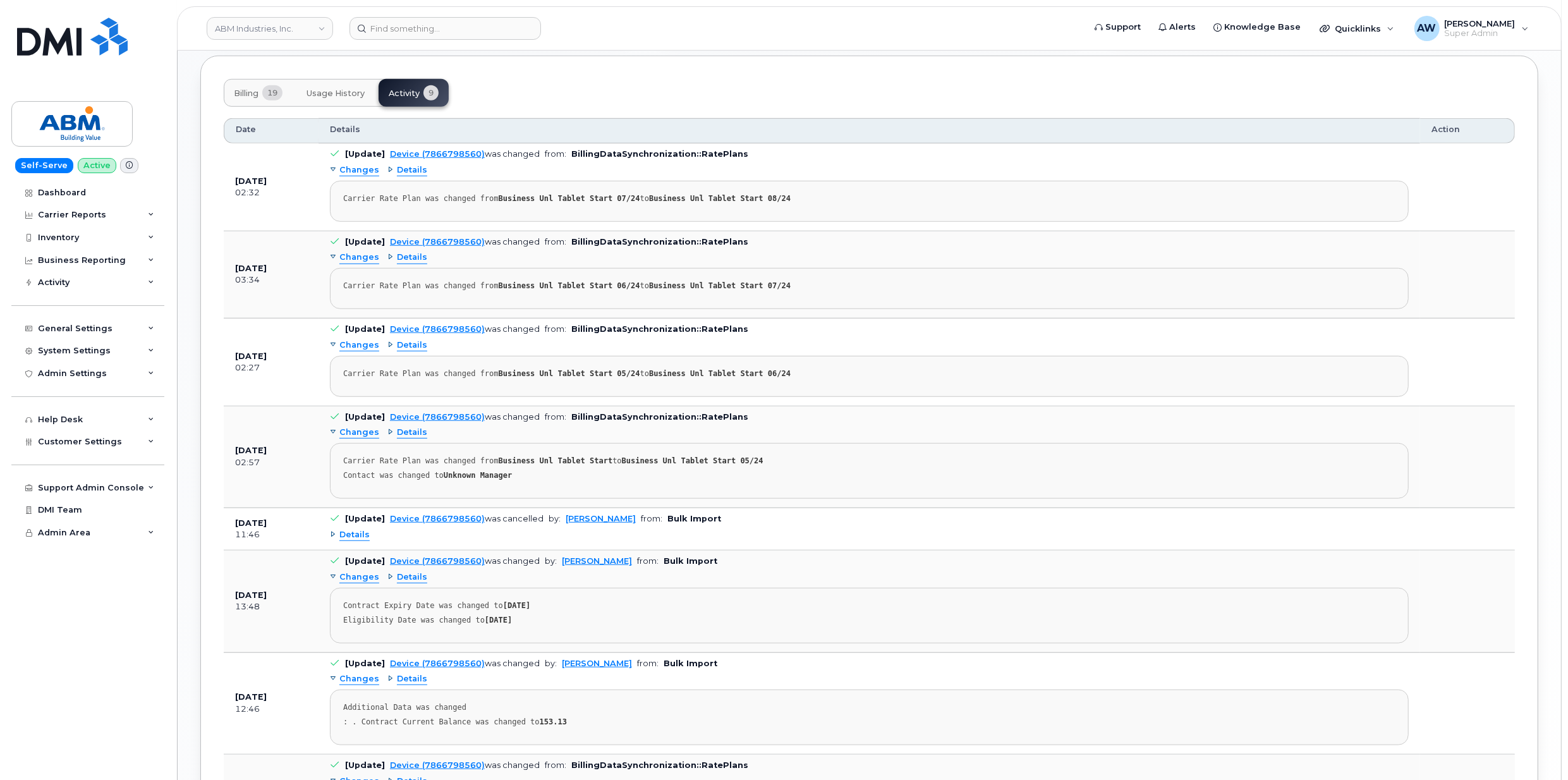
click at [353, 540] on span "Details" at bounding box center [354, 535] width 30 height 12
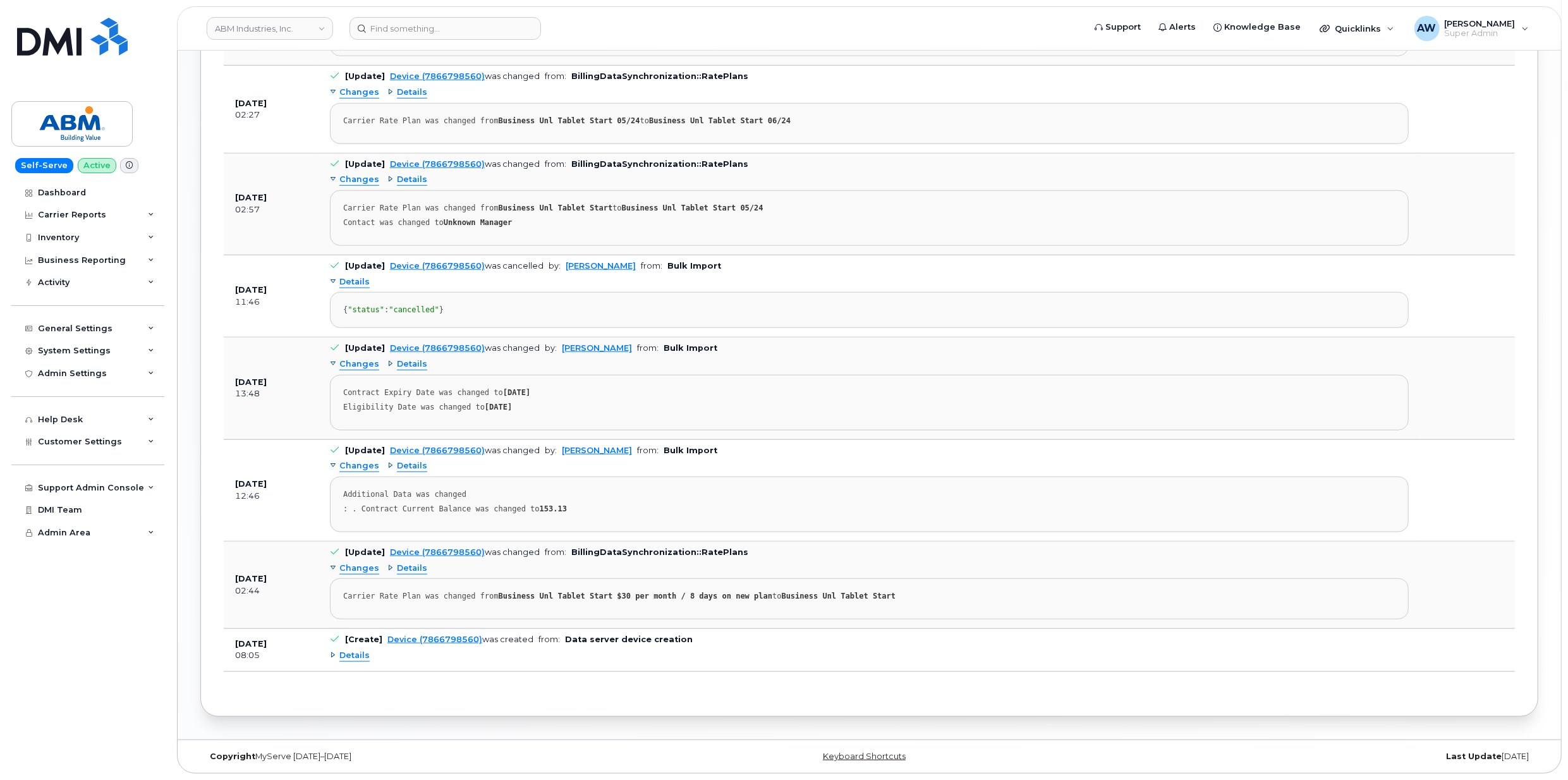
scroll to position [1126, 0]
click at [365, 657] on span "Details" at bounding box center [354, 656] width 30 height 12
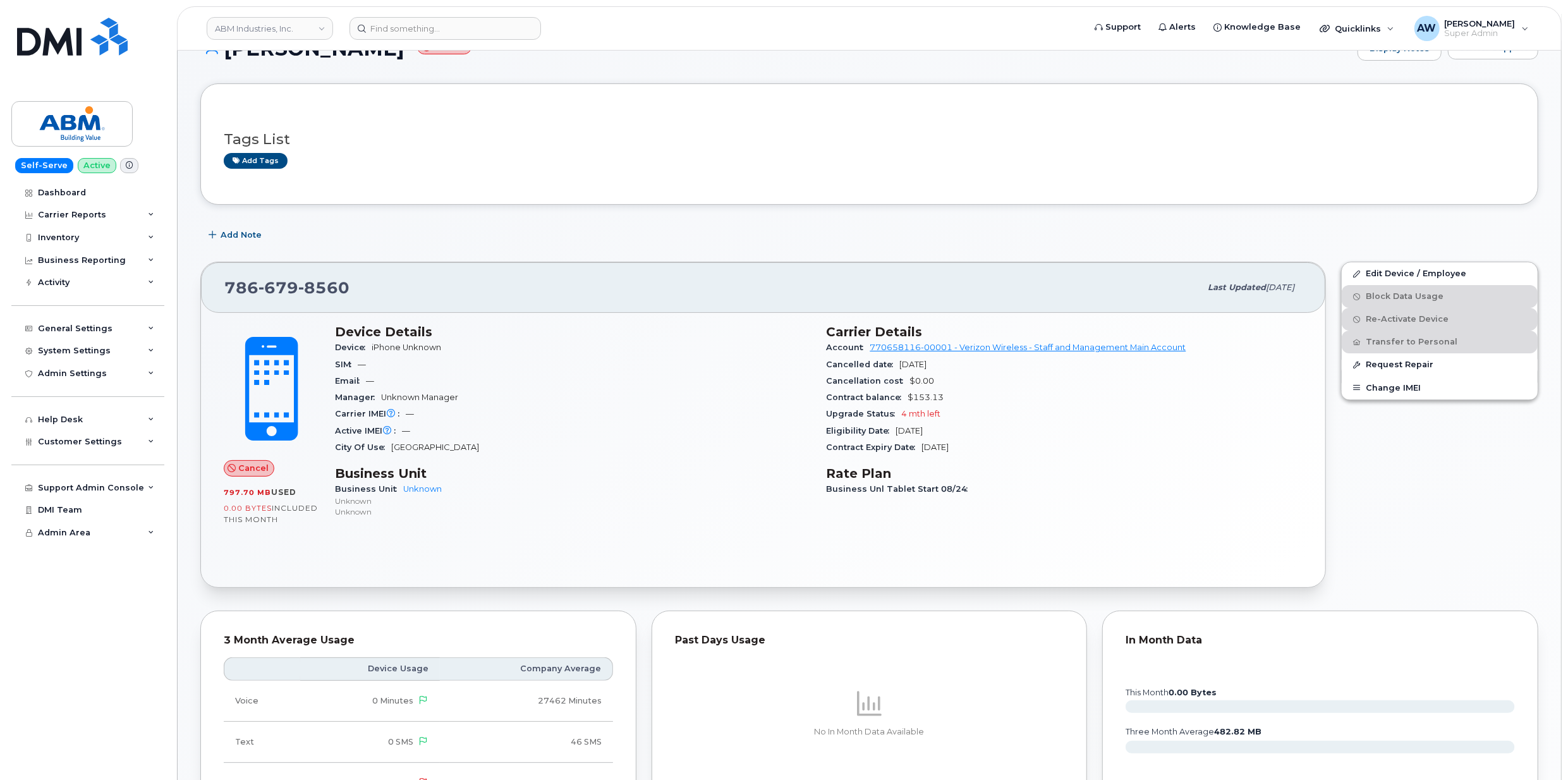
scroll to position [0, 0]
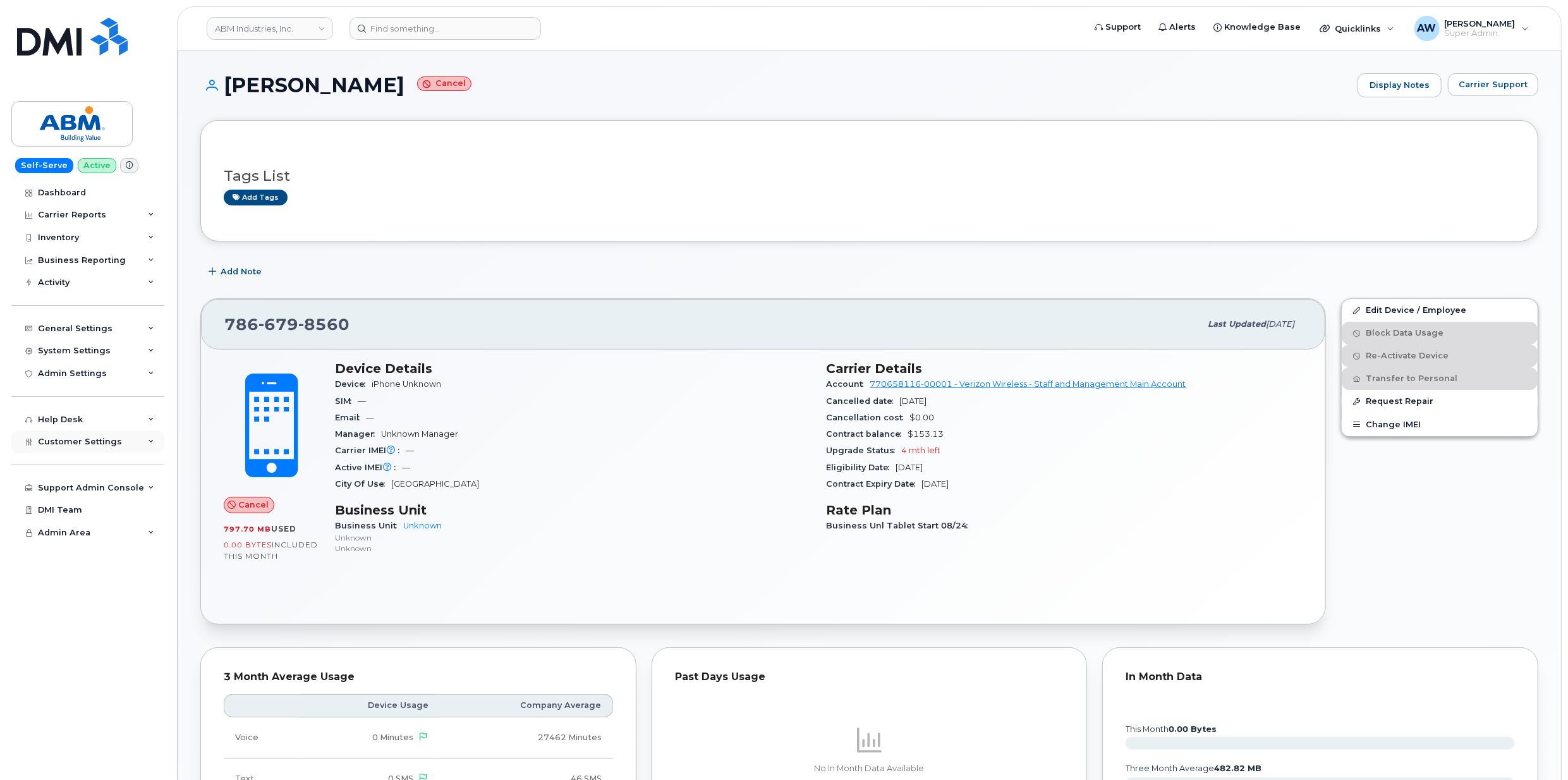
click at [101, 453] on div "Customer Settings" at bounding box center [87, 442] width 153 height 23
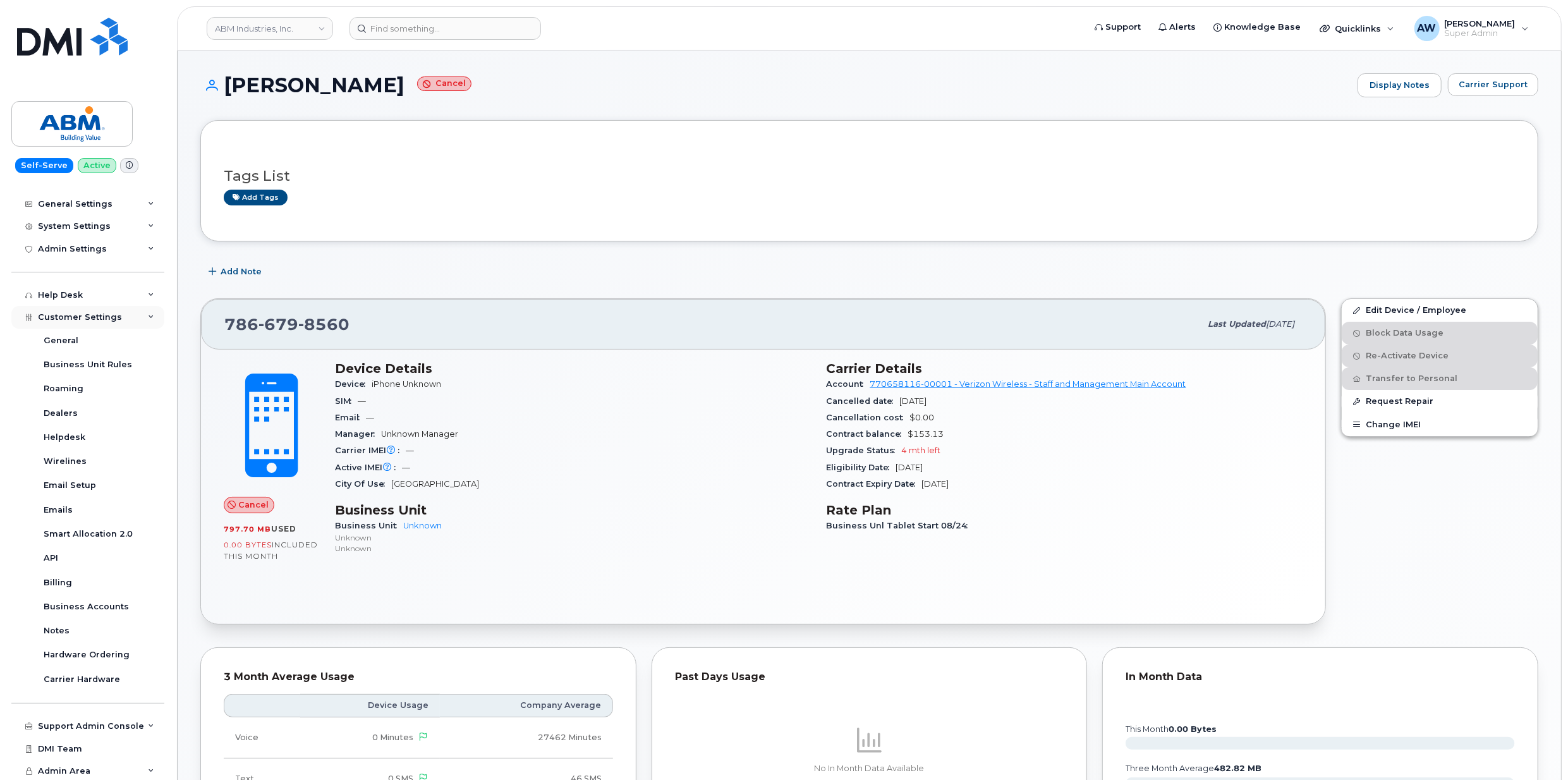
scroll to position [126, 0]
click at [104, 598] on link "Business Accounts" at bounding box center [99, 607] width 131 height 24
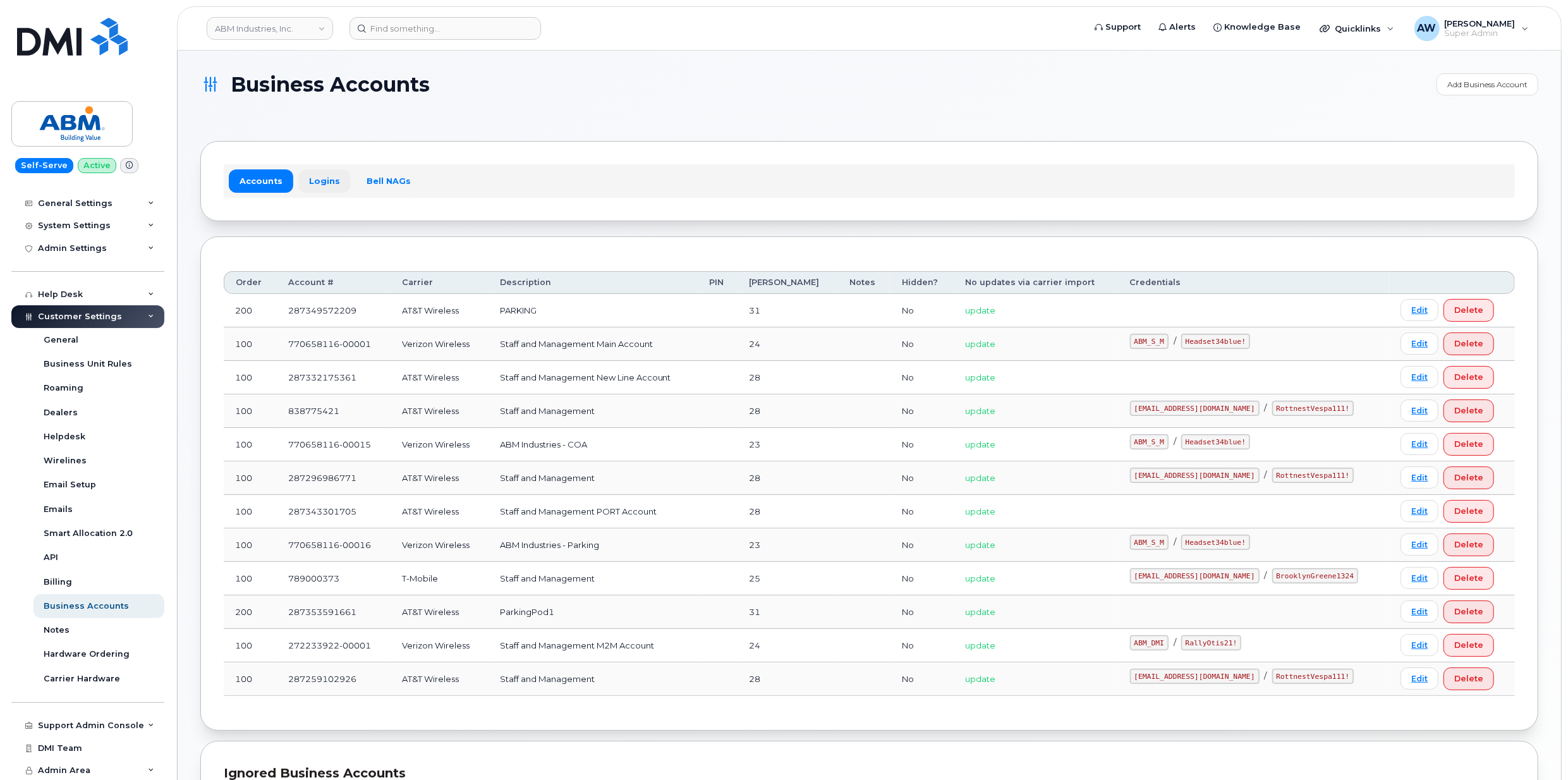
click at [314, 178] on link "Logins" at bounding box center [324, 181] width 52 height 23
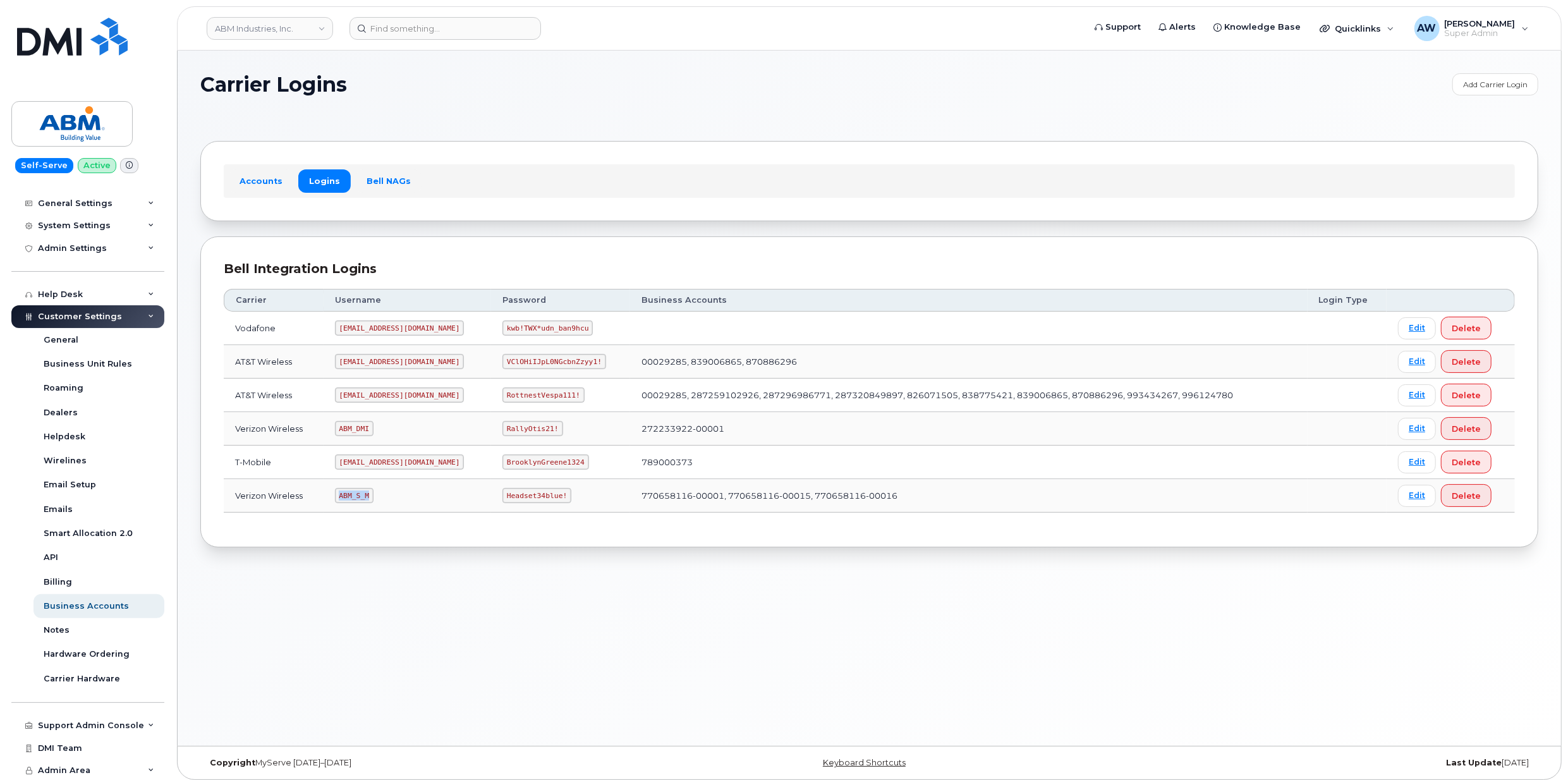
drag, startPoint x: 344, startPoint y: 499, endPoint x: 390, endPoint y: 507, distance: 46.7
click at [390, 507] on td "ABM_S_M" at bounding box center [408, 496] width 168 height 34
copy code "ABM_S_M"
drag, startPoint x: 467, startPoint y: 501, endPoint x: 539, endPoint y: 502, distance: 72.0
click at [539, 502] on td "Headset34blue!" at bounding box center [561, 496] width 139 height 34
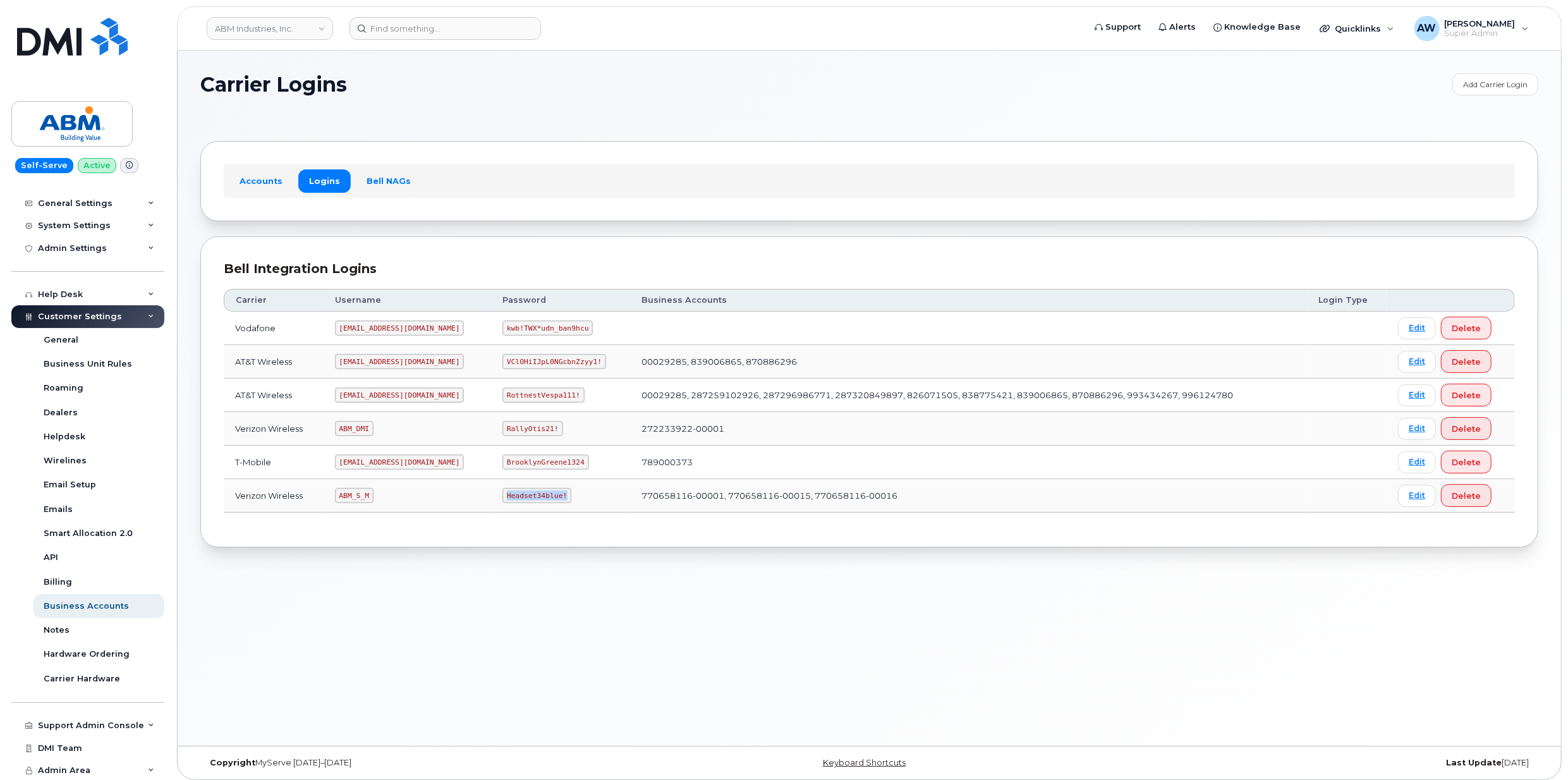
copy code "Headset34blue!"
drag, startPoint x: 345, startPoint y: 468, endPoint x: 406, endPoint y: 467, distance: 61.0
click at [406, 467] on td "abm@dminc.com" at bounding box center [408, 463] width 168 height 34
copy code "abm@dminc.com"
drag, startPoint x: 467, startPoint y: 468, endPoint x: 545, endPoint y: 463, distance: 78.2
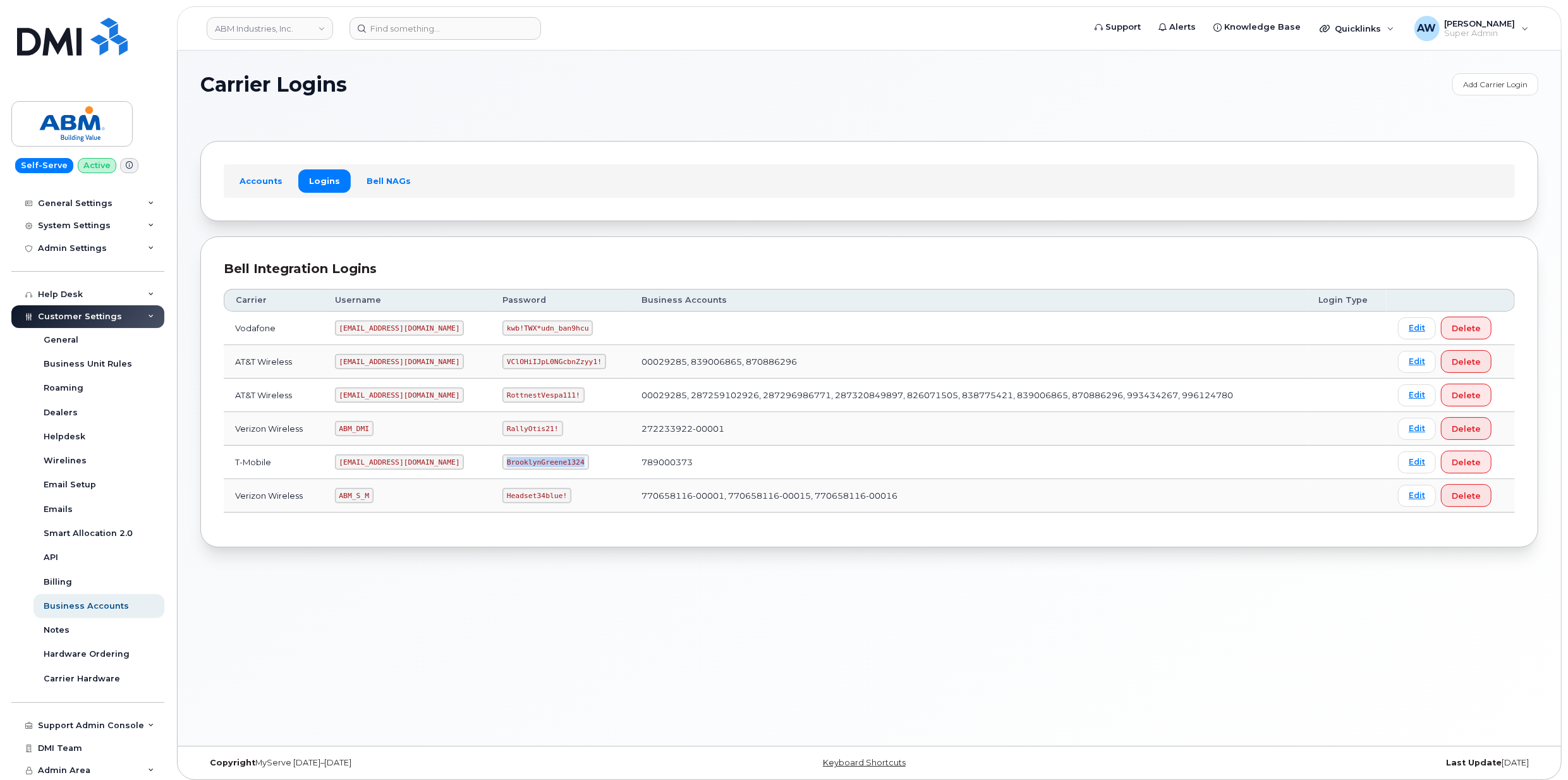
click at [545, 463] on td "BrooklynGreene1324" at bounding box center [561, 463] width 139 height 34
copy code "BrooklynGreene1324"
drag, startPoint x: 345, startPoint y: 400, endPoint x: 396, endPoint y: 398, distance: 51.0
click at [396, 398] on code "abm@dminc.com" at bounding box center [400, 396] width 130 height 16
copy code "abm@dminc.com"
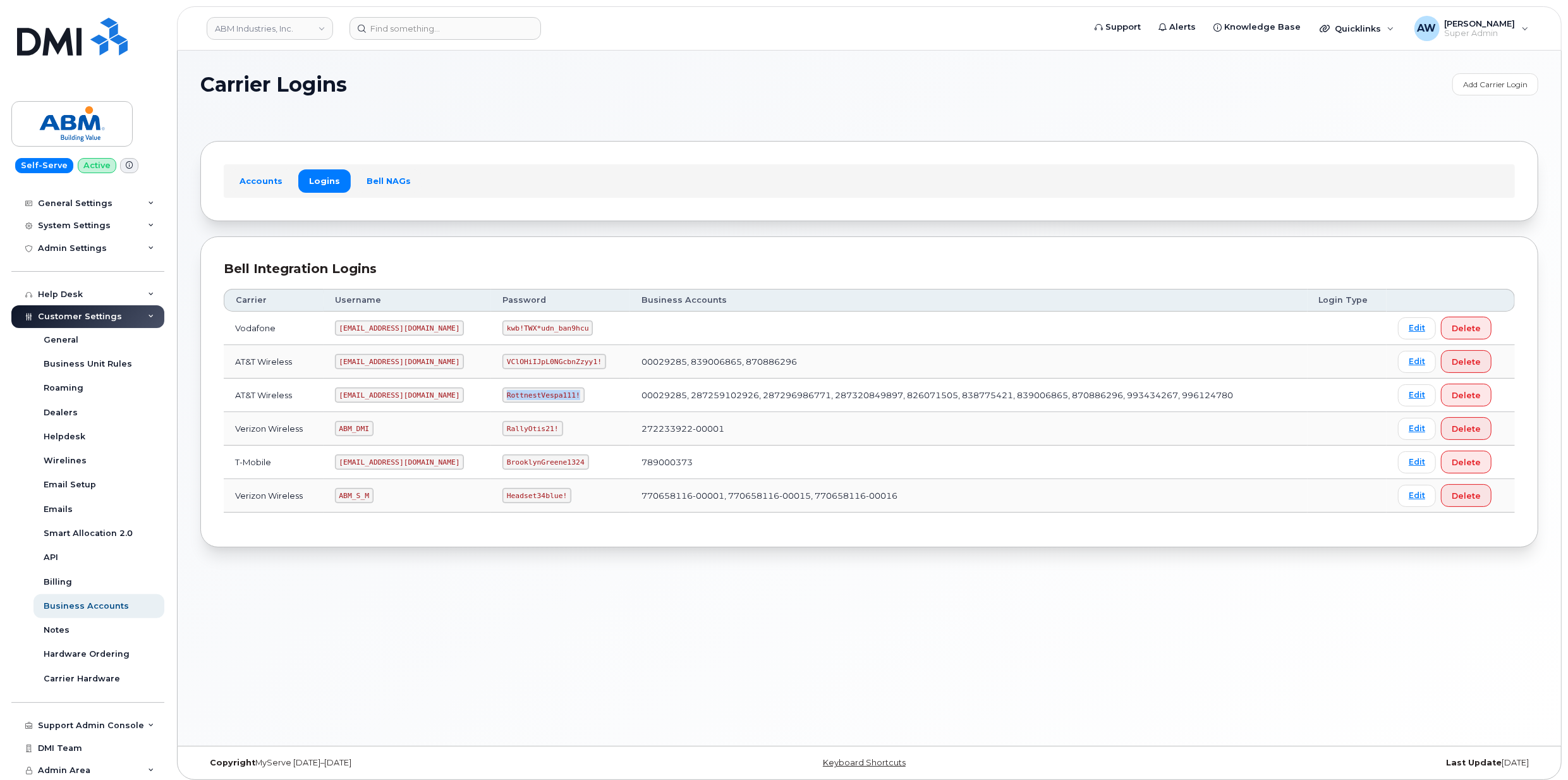
drag, startPoint x: 464, startPoint y: 398, endPoint x: 535, endPoint y: 394, distance: 71.1
click at [535, 394] on code "RottnestVespa111!" at bounding box center [544, 396] width 82 height 16
copy code "RottnestVespa111!"
